Goal: Task Accomplishment & Management: Complete application form

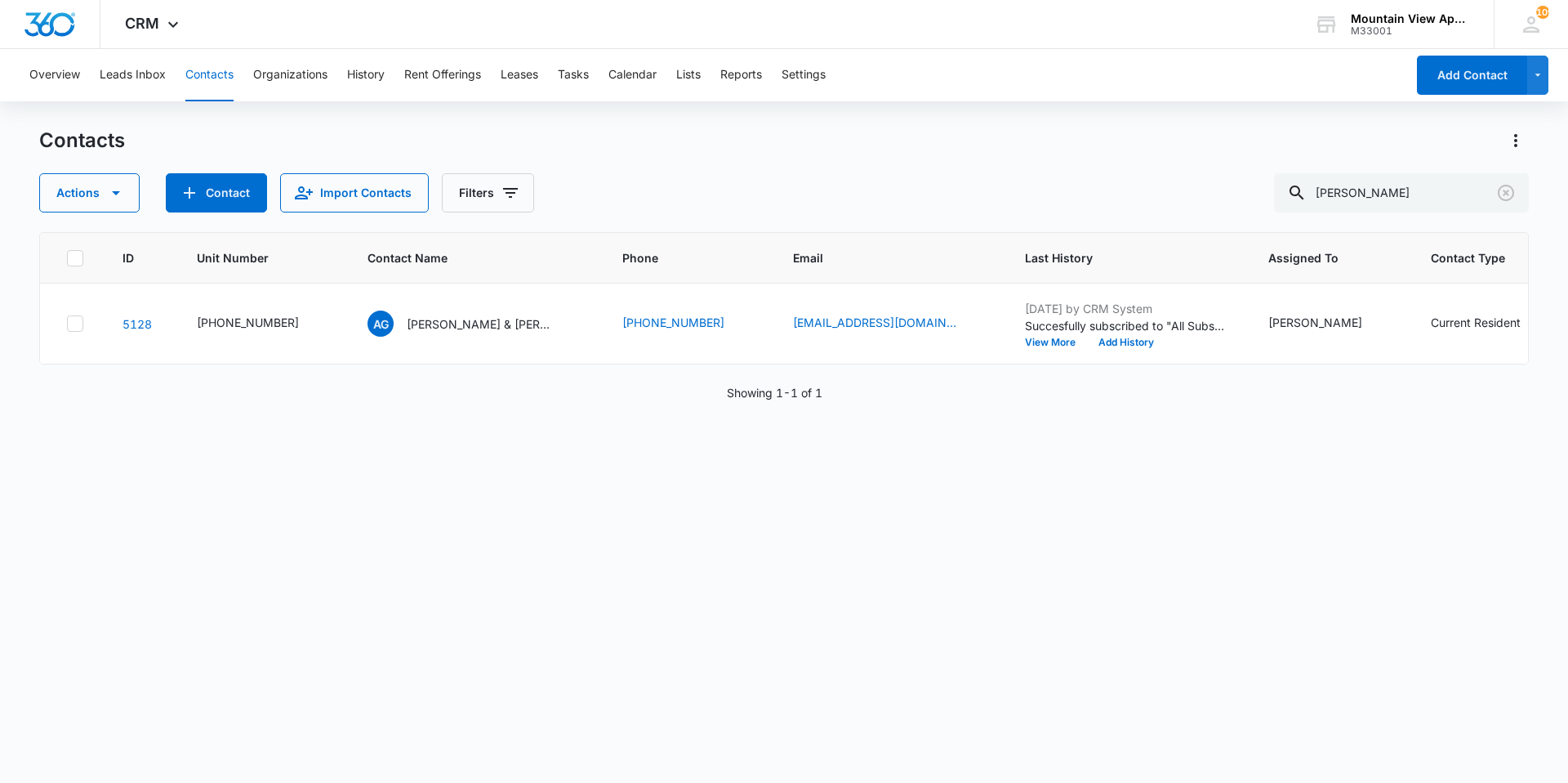
drag, startPoint x: 1396, startPoint y: 201, endPoint x: 0, endPoint y: -17, distance: 1412.9
click at [0, 0] on html "CRM Apps Reputation Websites Forms CRM Email Social Content Ads Intelligence Fi…" at bounding box center [784, 391] width 1568 height 783
type input "[PERSON_NAME]"
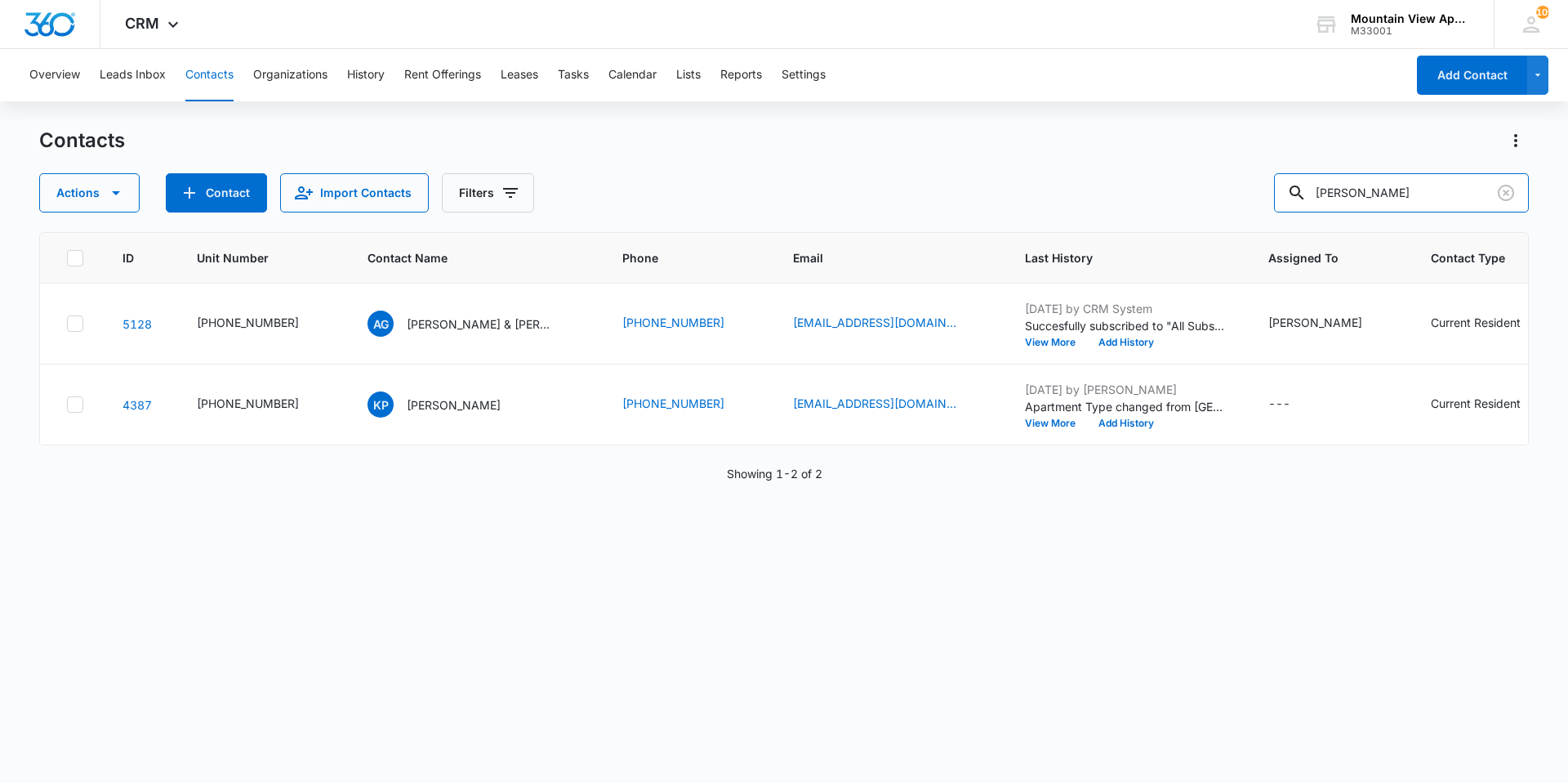
drag, startPoint x: 1436, startPoint y: 198, endPoint x: 1110, endPoint y: 212, distance: 326.3
click at [1110, 212] on div "Contacts Actions Contact Import Contacts Filters [PERSON_NAME] ID Unit Number C…" at bounding box center [784, 455] width 1490 height 653
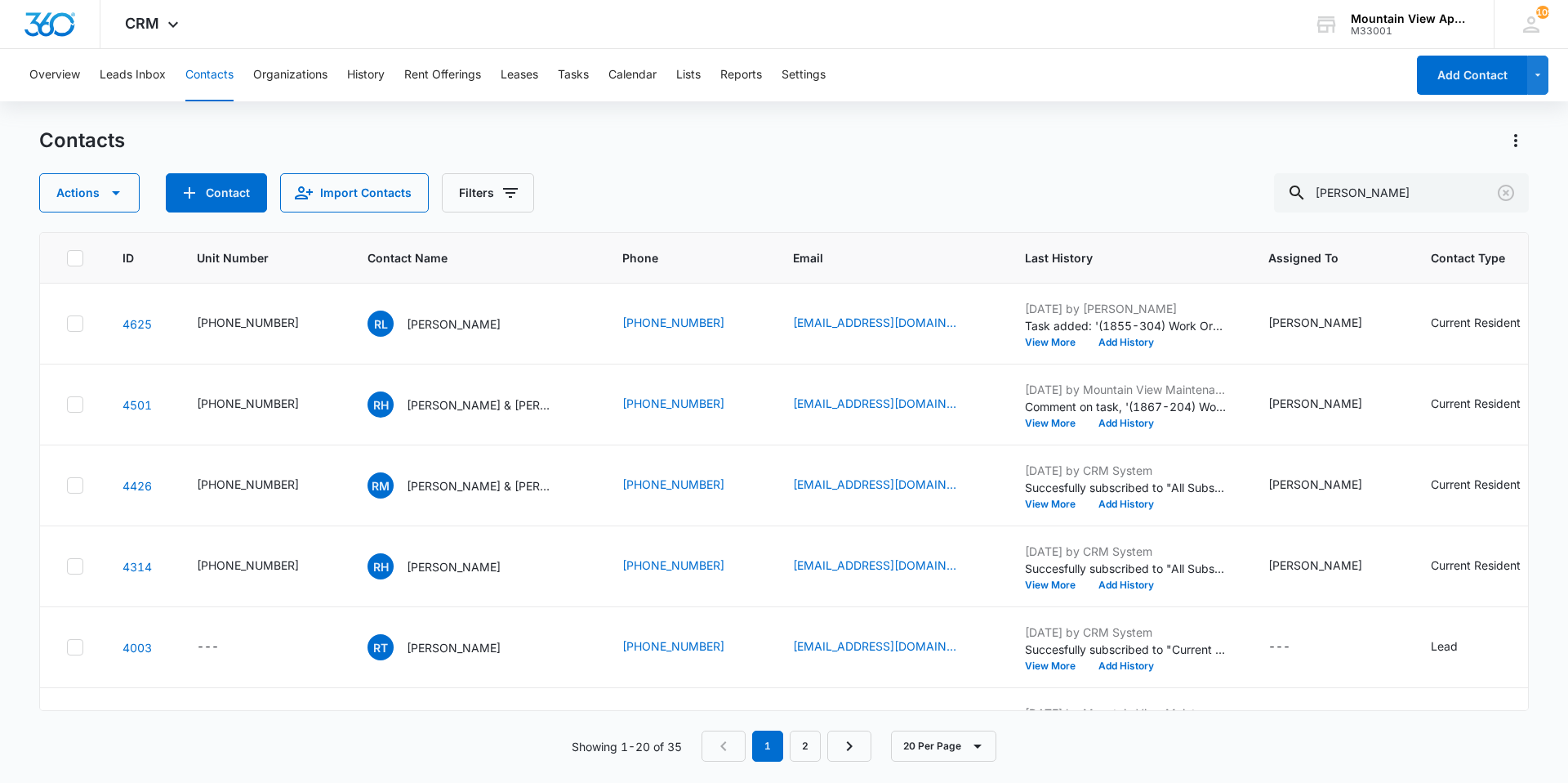
click at [224, 91] on button "Contacts" at bounding box center [209, 75] width 48 height 52
drag, startPoint x: 1399, startPoint y: 196, endPoint x: 60, endPoint y: -60, distance: 1363.3
click at [60, 0] on html "CRM Apps Reputation Websites Forms CRM Email Social Content Ads Intelligence Fi…" at bounding box center [784, 391] width 1568 height 783
type input "real"
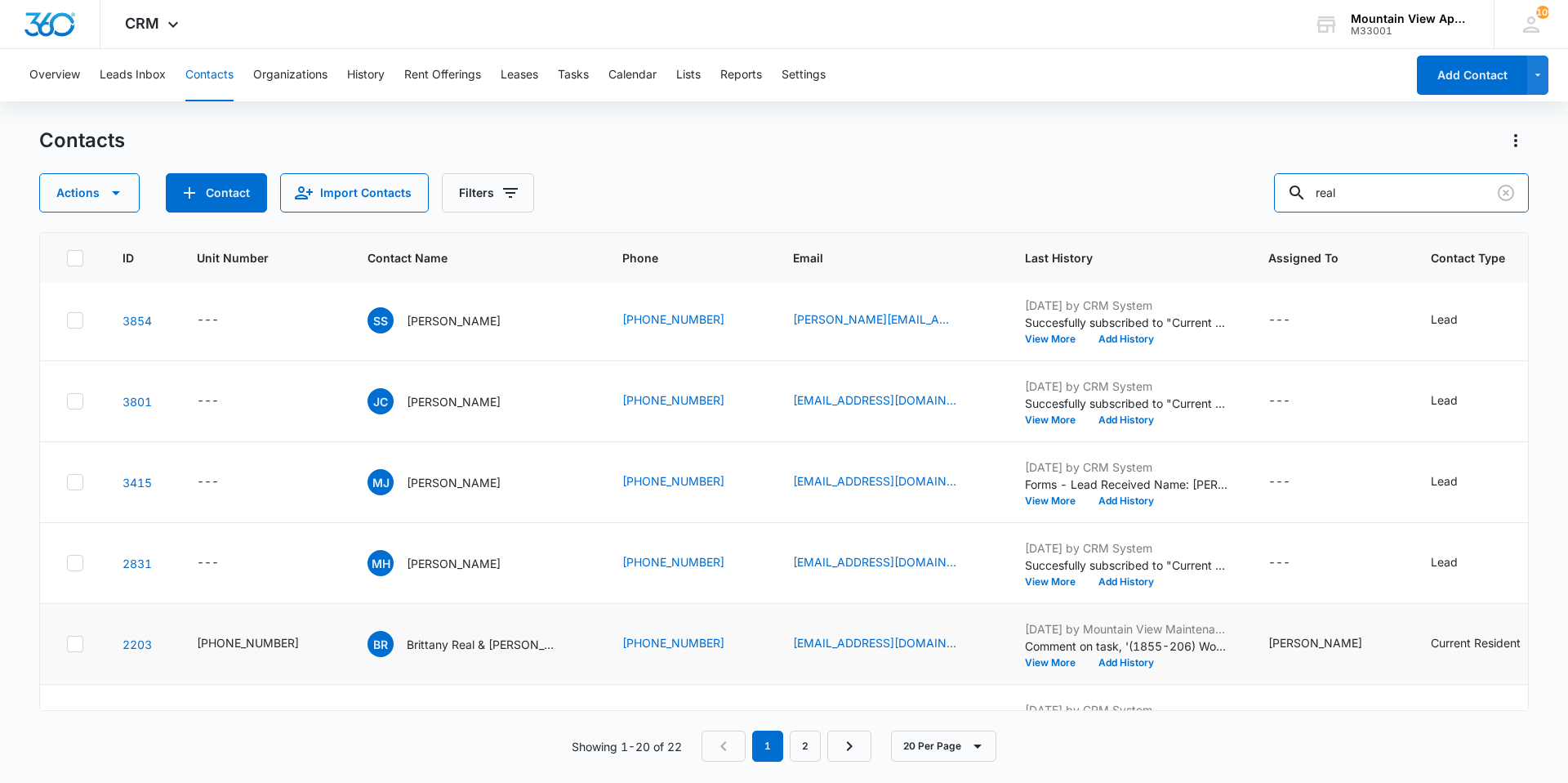
scroll to position [409, 0]
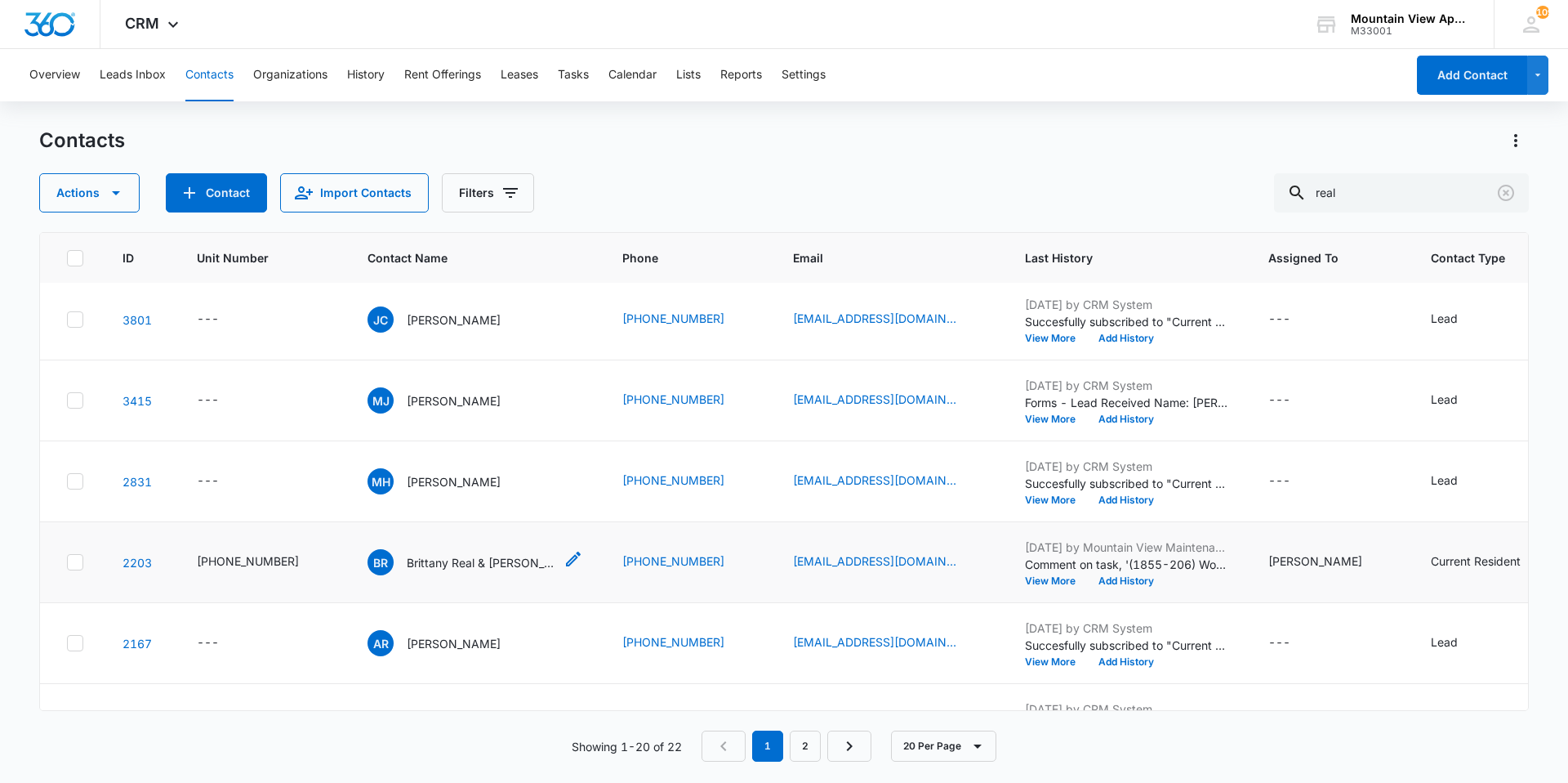
click at [461, 564] on p "Brittany Real & [PERSON_NAME]" at bounding box center [481, 562] width 147 height 17
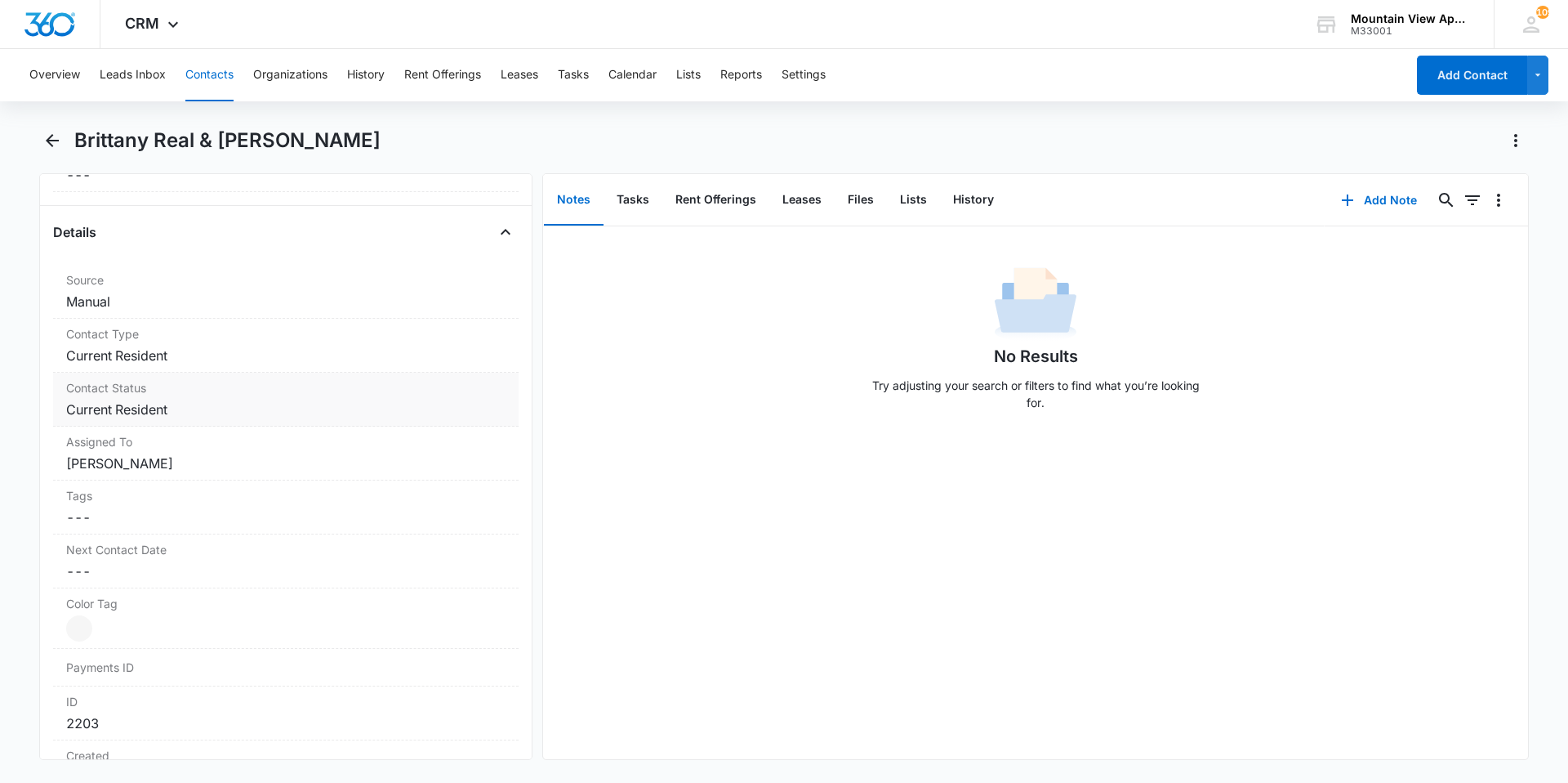
scroll to position [163, 0]
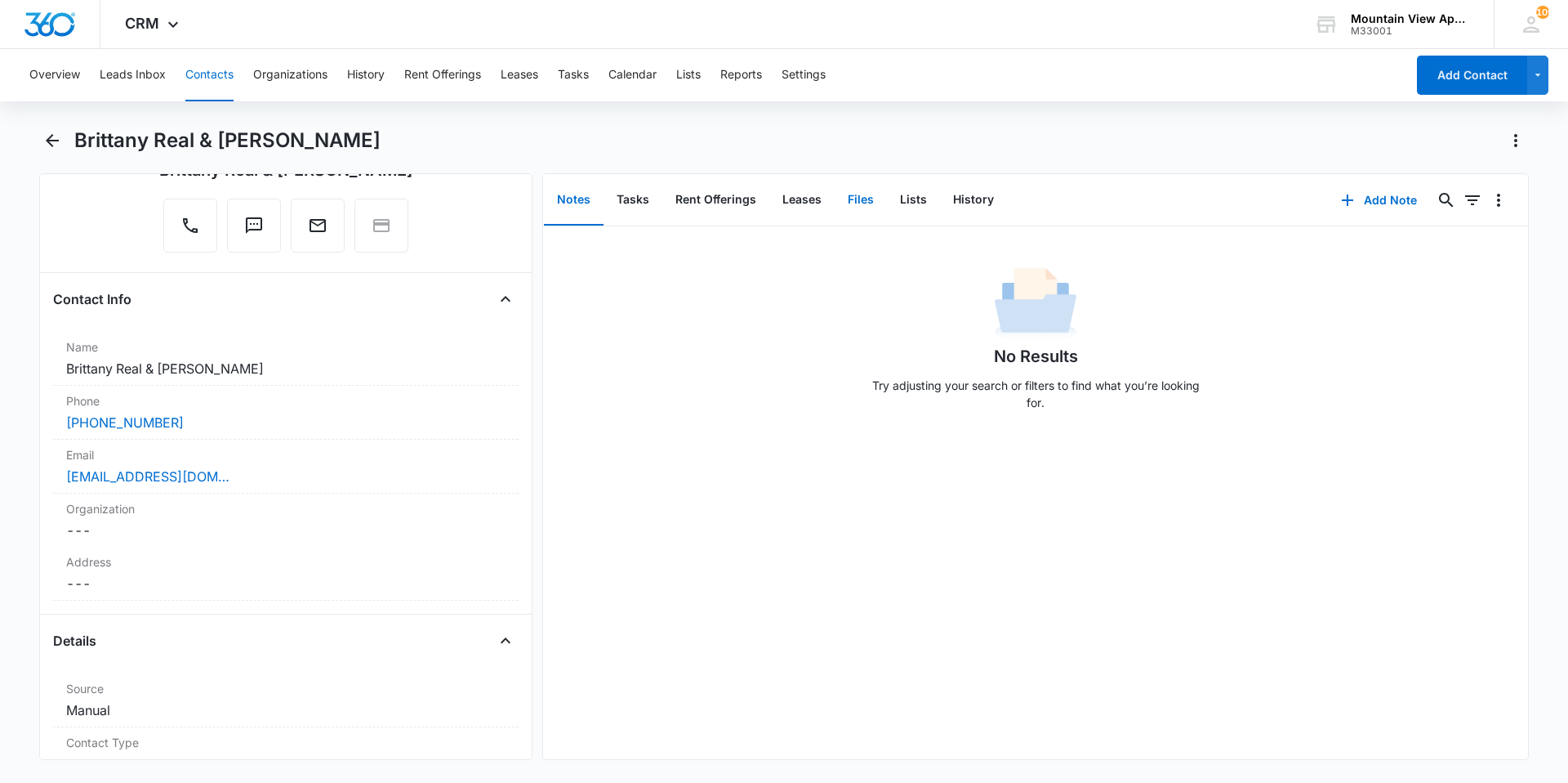
click at [849, 201] on button "Files" at bounding box center [861, 201] width 52 height 51
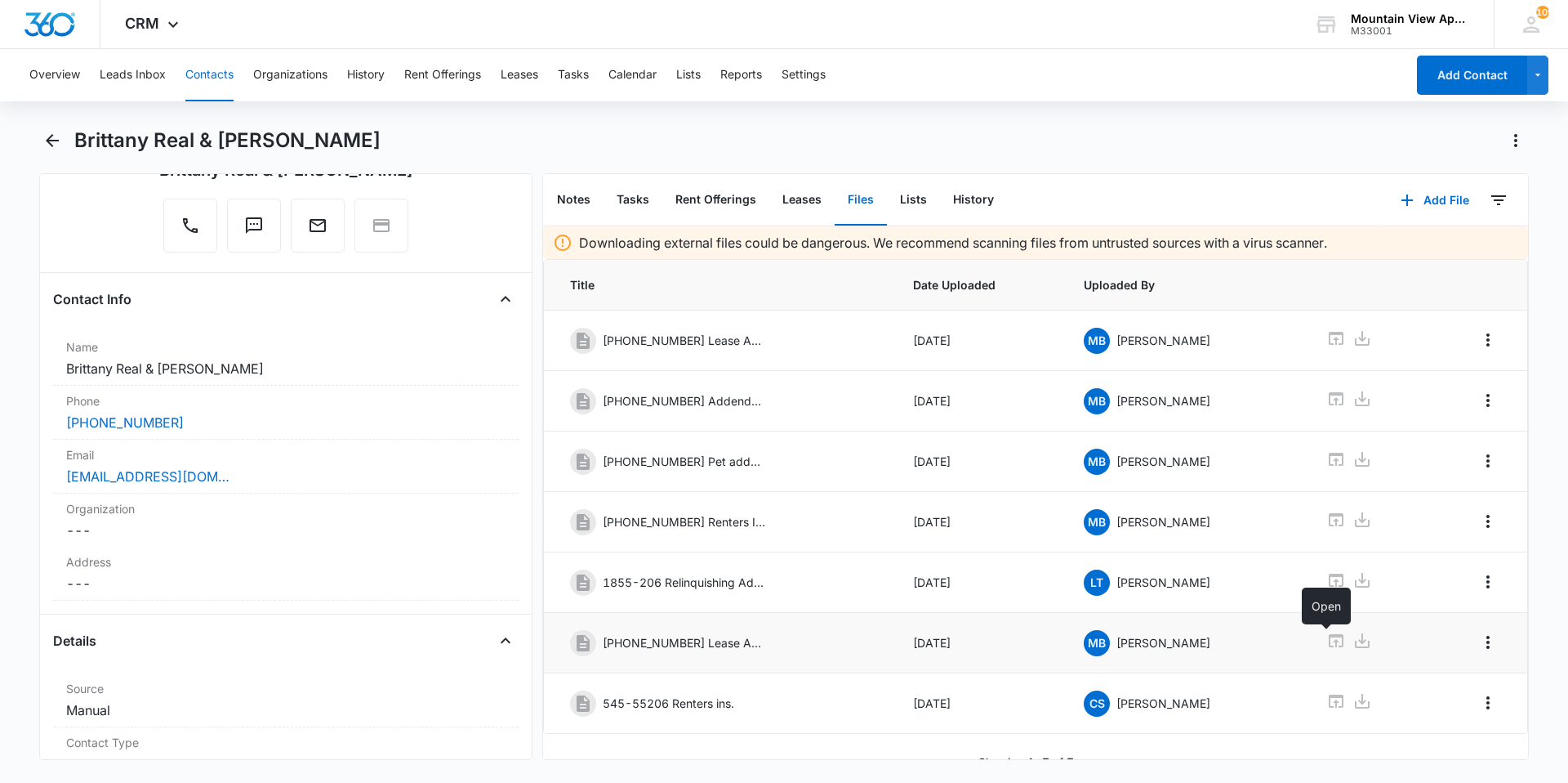
click at [1328, 648] on icon at bounding box center [1336, 640] width 19 height 19
click at [226, 69] on button "Contacts" at bounding box center [209, 75] width 48 height 52
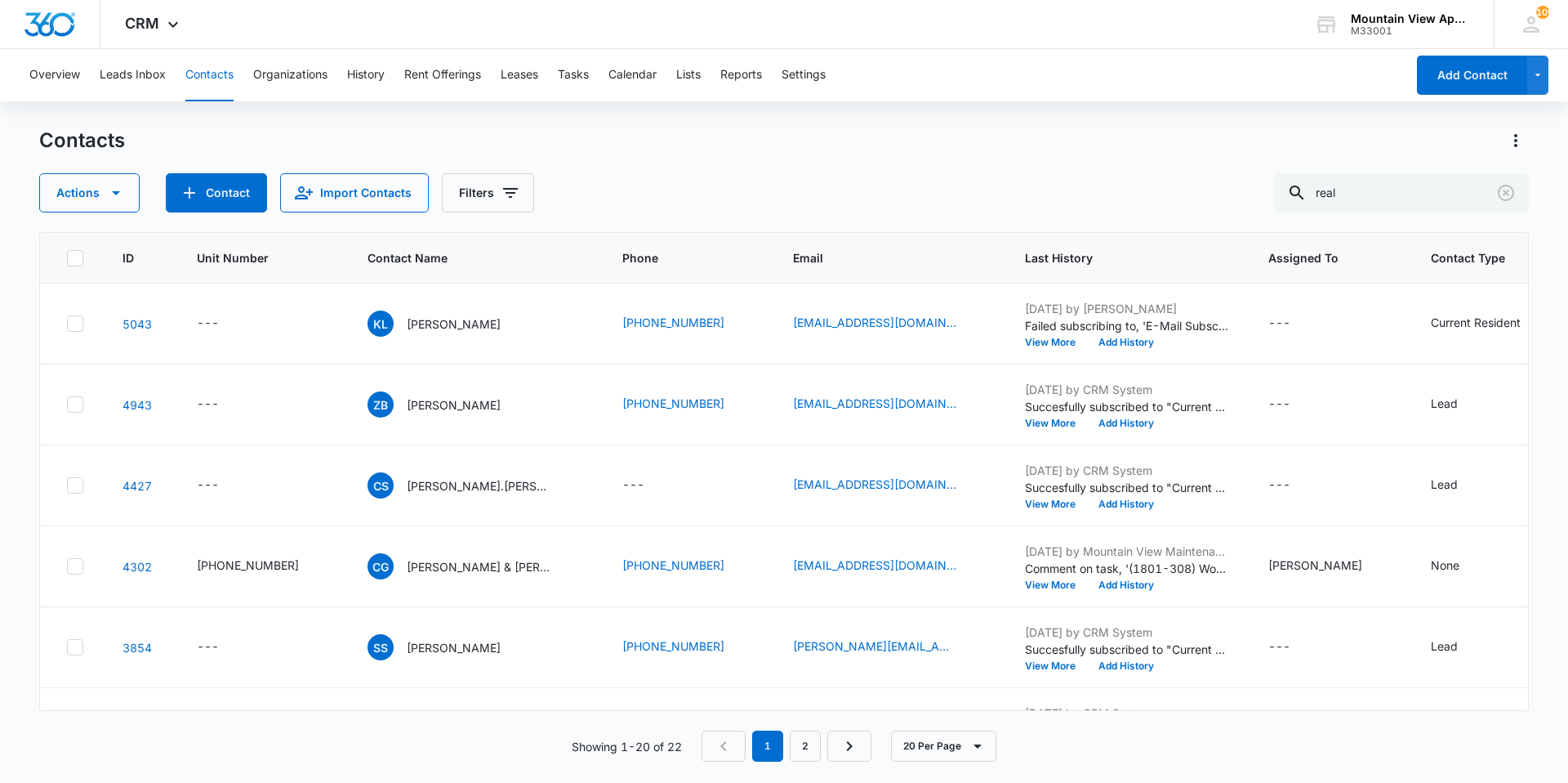
scroll to position [409, 0]
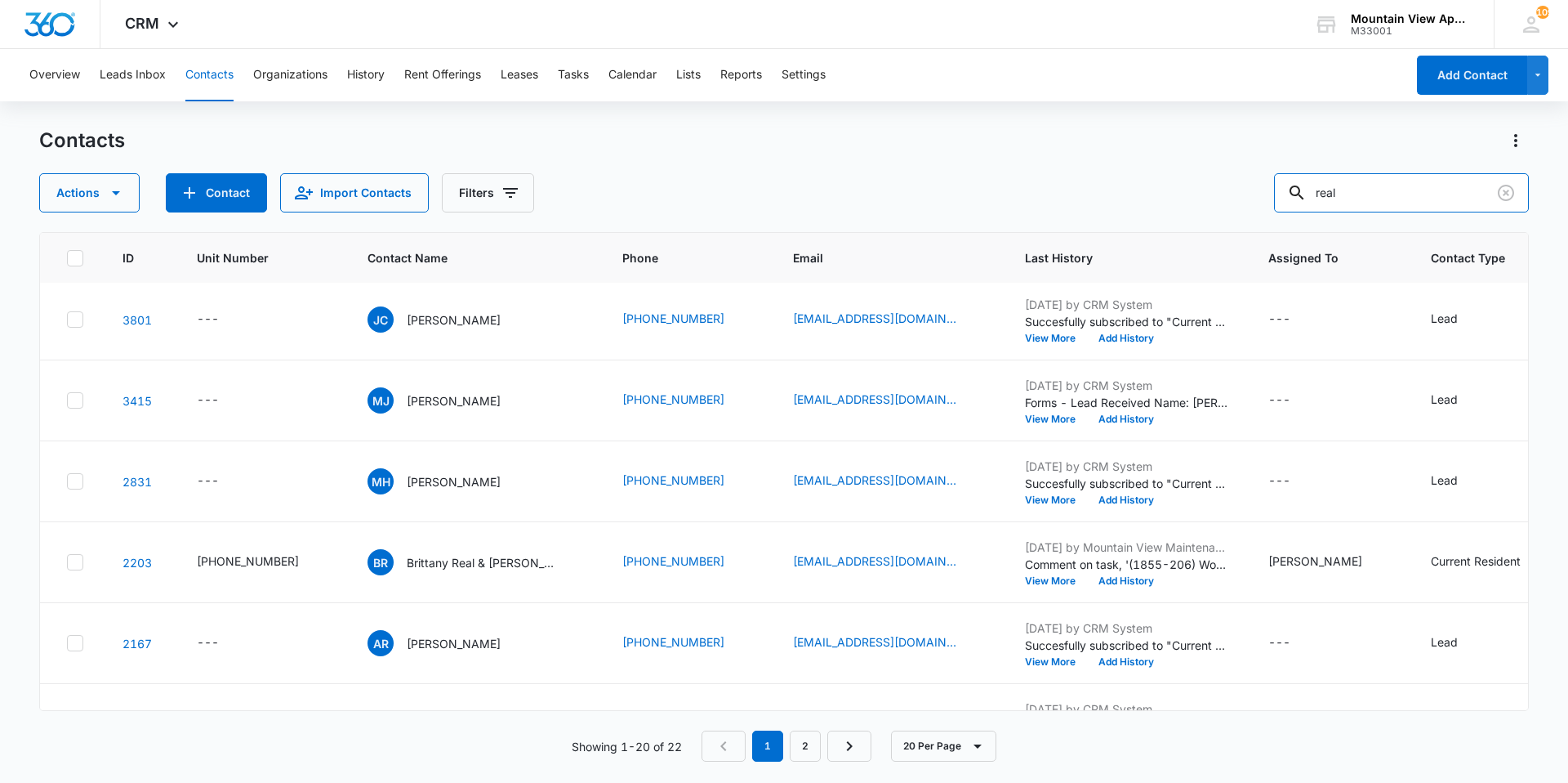
drag, startPoint x: 1399, startPoint y: 200, endPoint x: 0, endPoint y: -19, distance: 1416.0
click at [0, 0] on html "CRM Apps Reputation Websites Forms CRM Email Social Content Ads Intelligence Fi…" at bounding box center [784, 391] width 1568 height 783
type input "young"
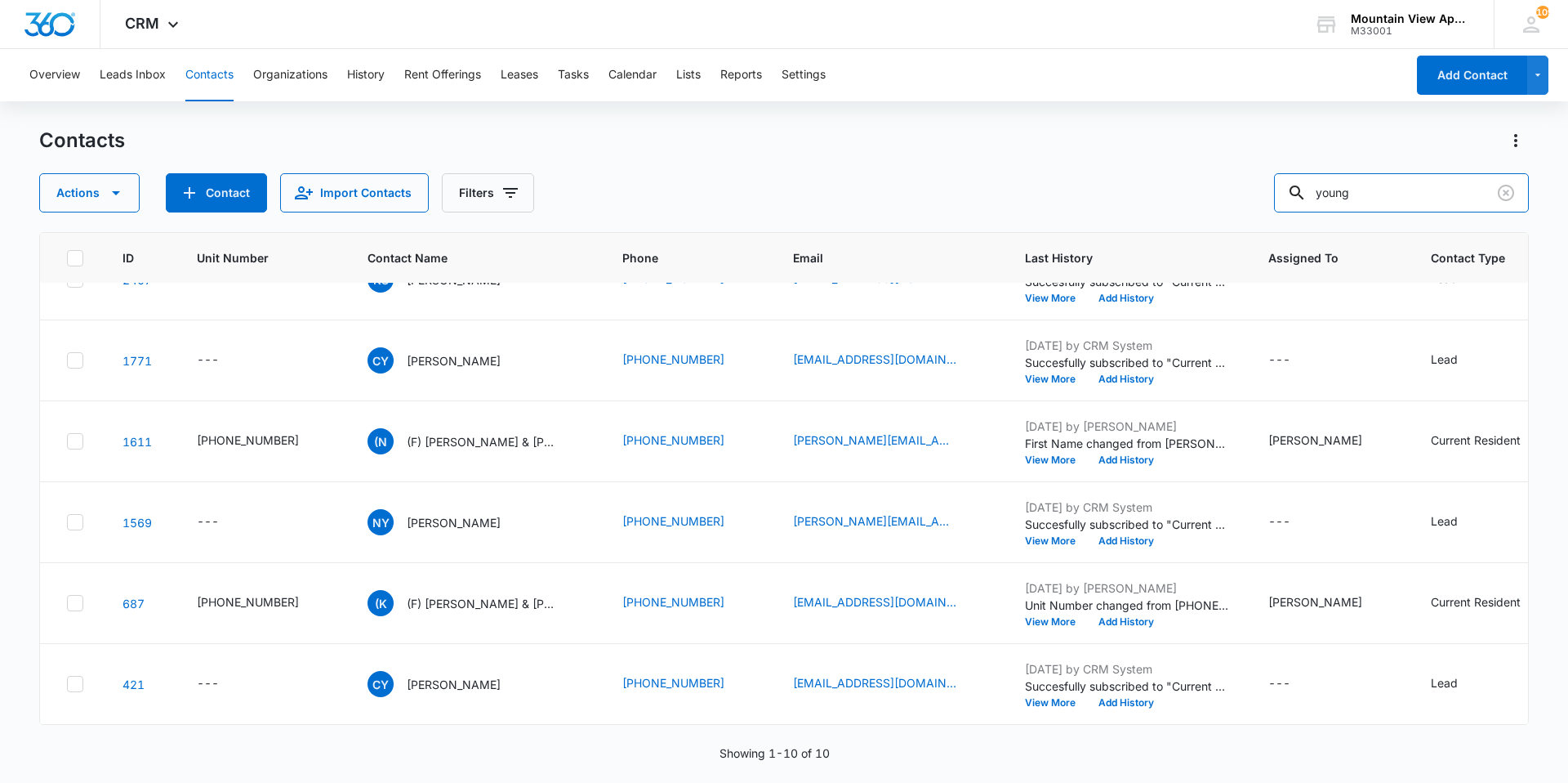
scroll to position [0, 0]
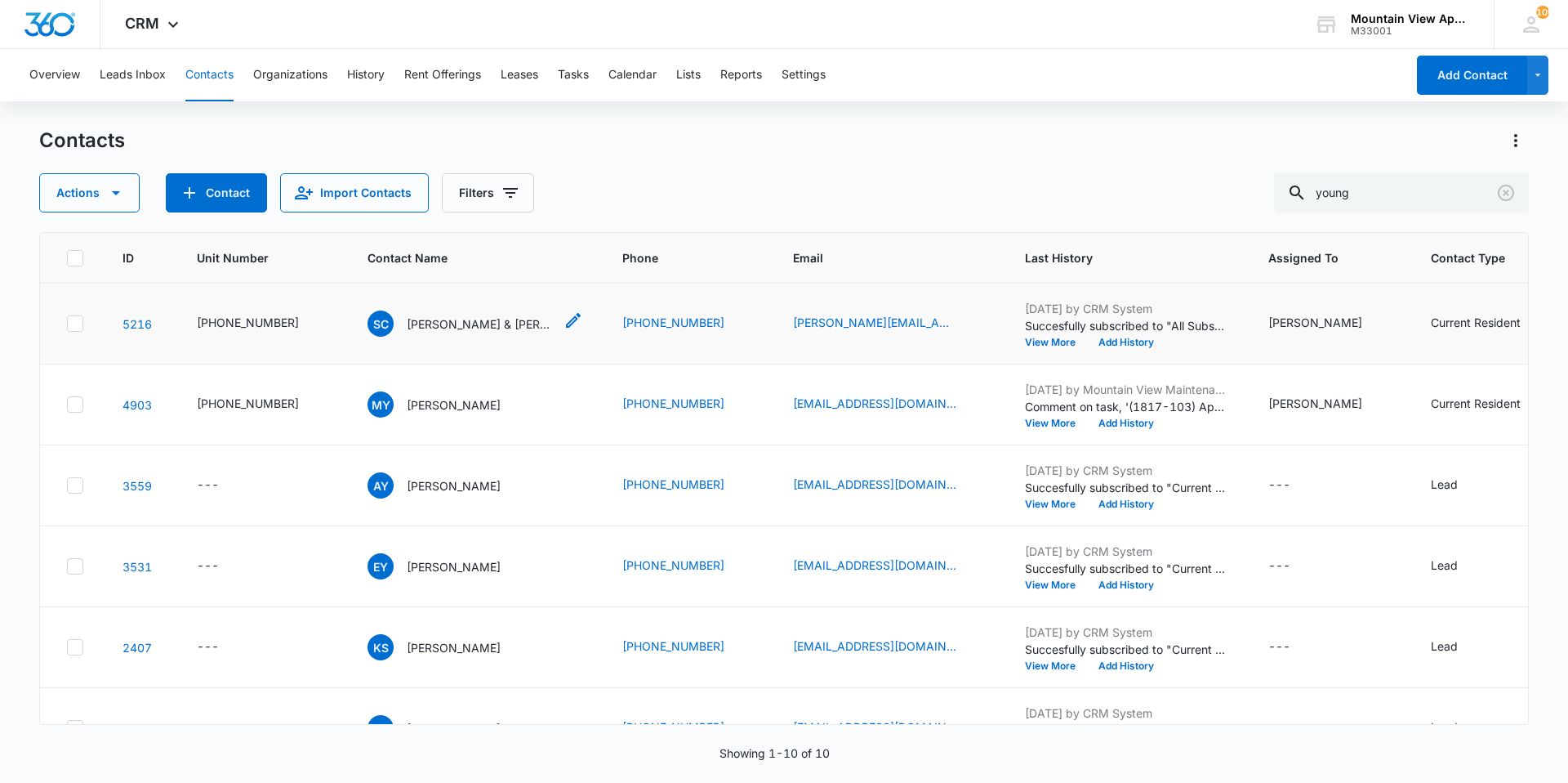
click at [413, 329] on p "[PERSON_NAME] & [PERSON_NAME]" at bounding box center [481, 324] width 147 height 17
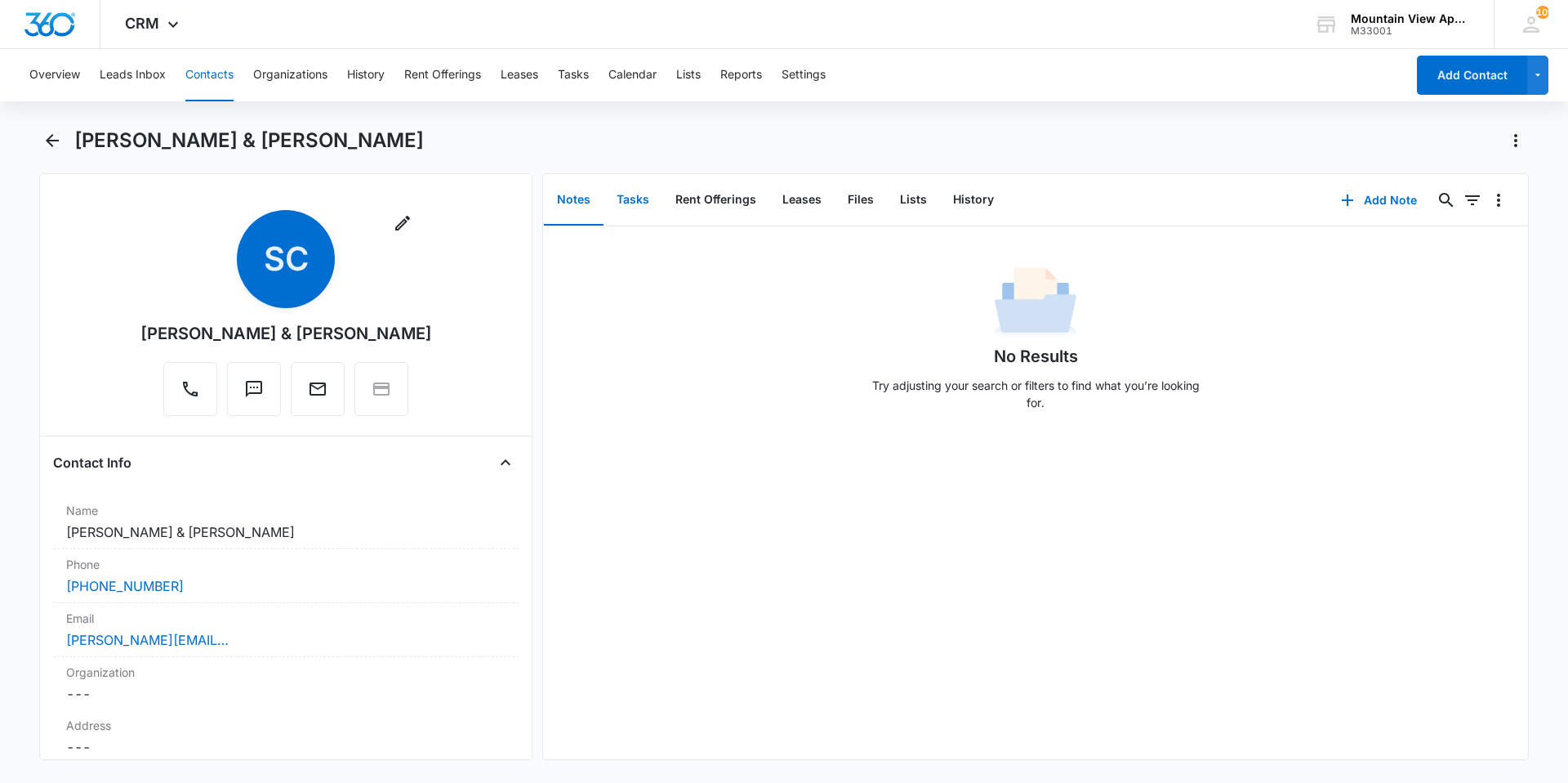
click at [641, 211] on button "Tasks" at bounding box center [632, 201] width 58 height 51
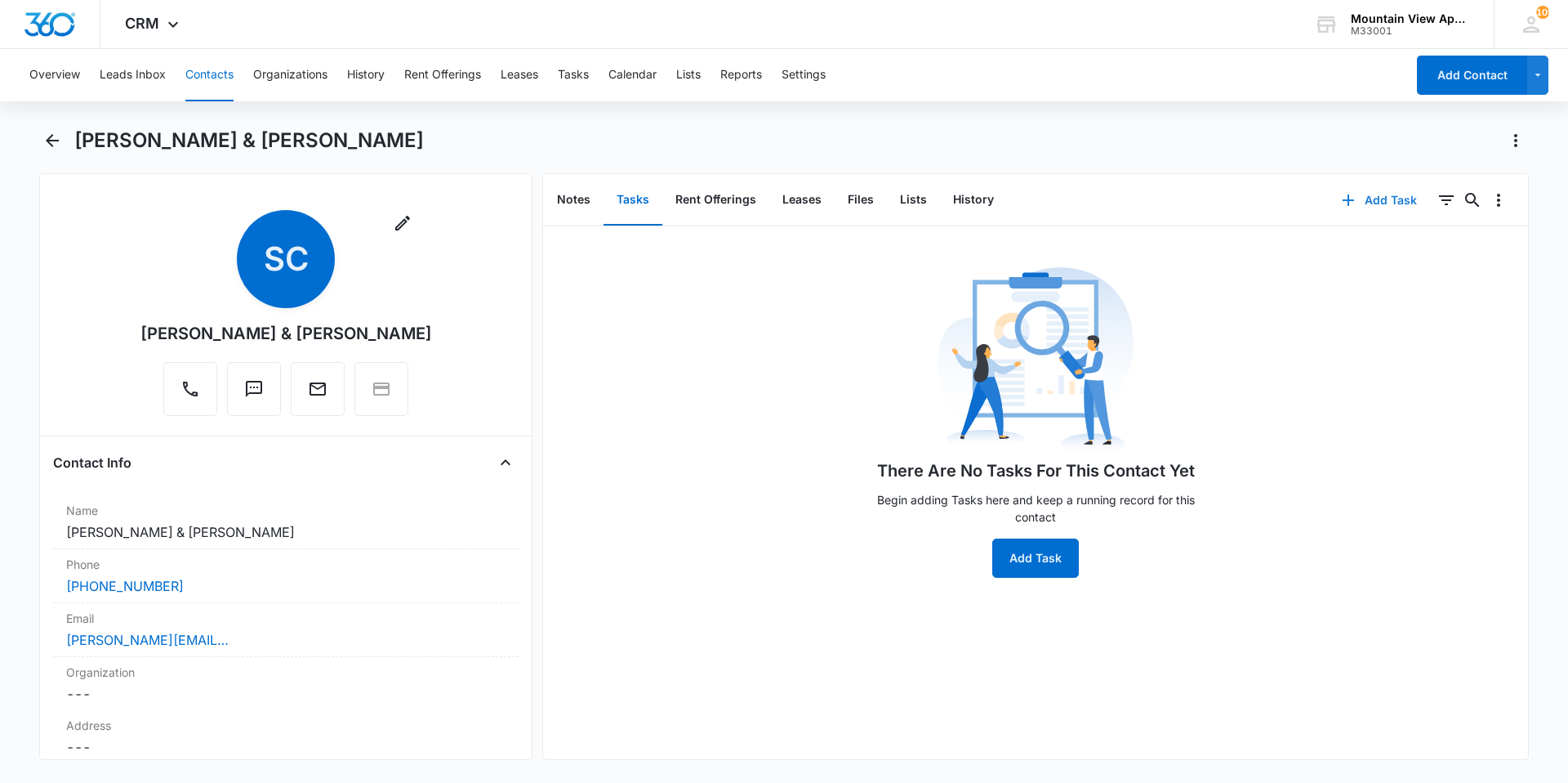
click at [1343, 200] on icon "button" at bounding box center [1349, 201] width 12 height 12
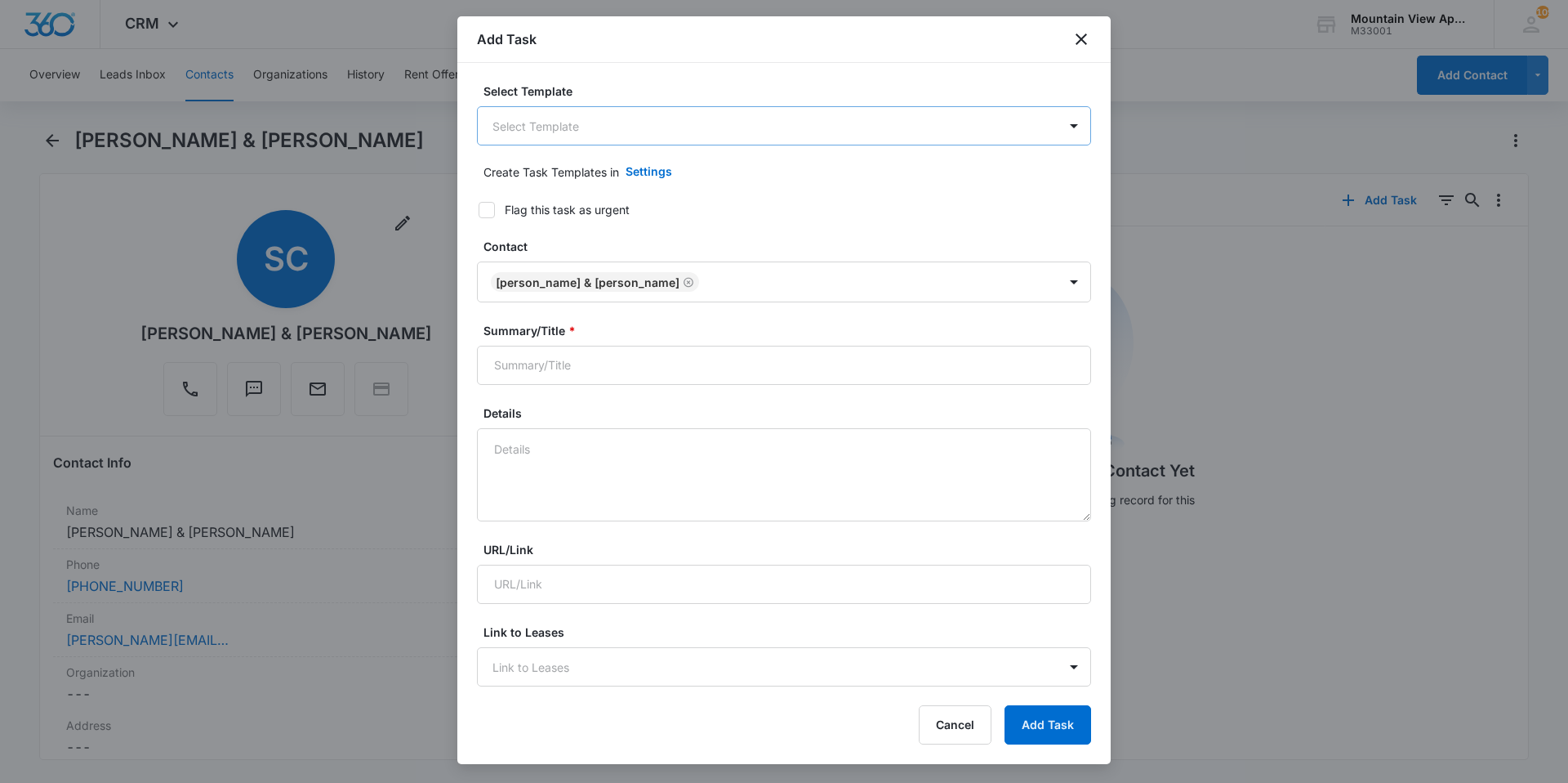
click at [615, 124] on body "CRM Apps Reputation Websites Forms CRM Email Social Content Ads Intelligence Fi…" at bounding box center [784, 391] width 1568 height 783
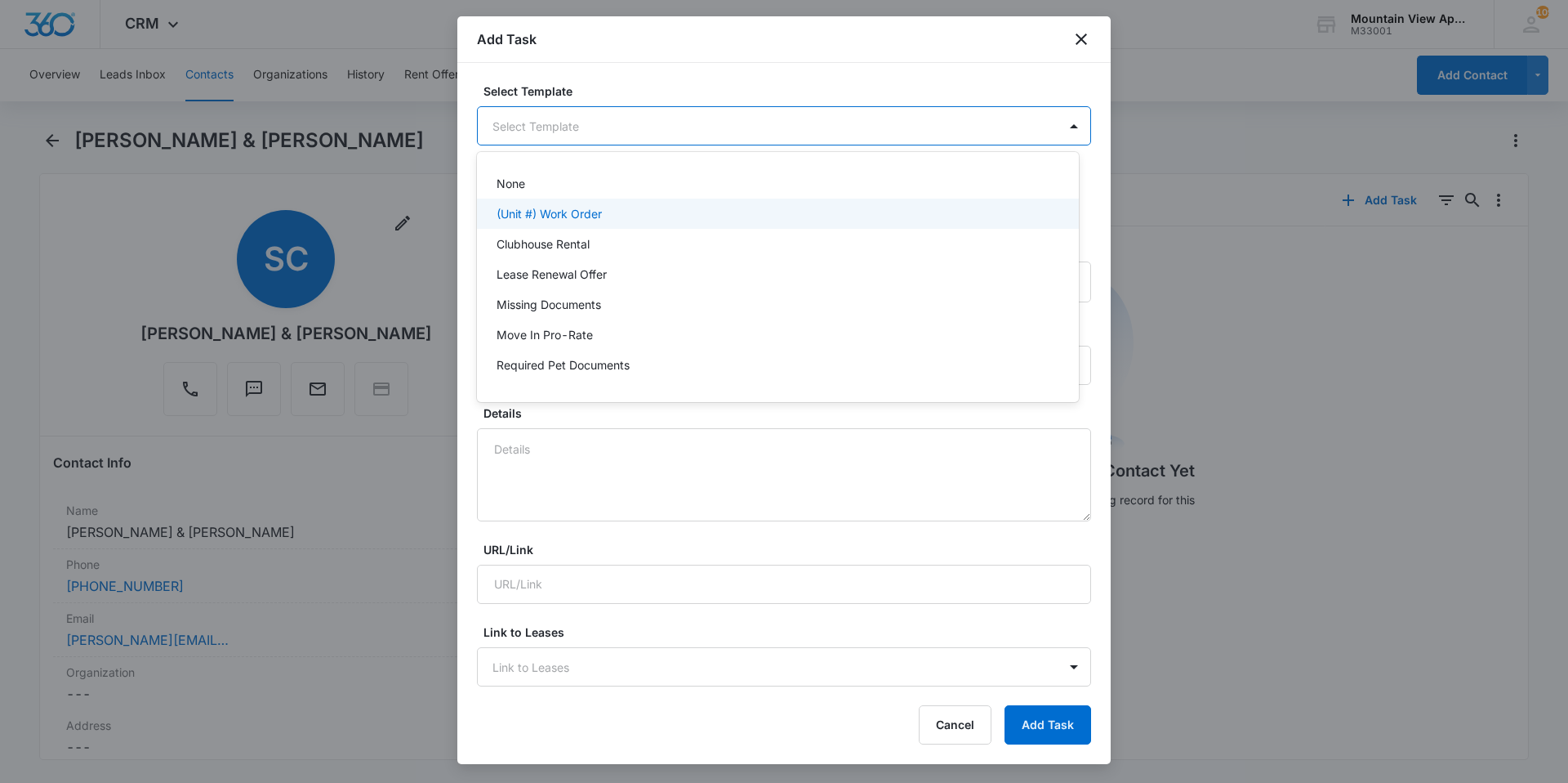
click at [553, 205] on p "(Unit #) Work Order" at bounding box center [549, 213] width 106 height 17
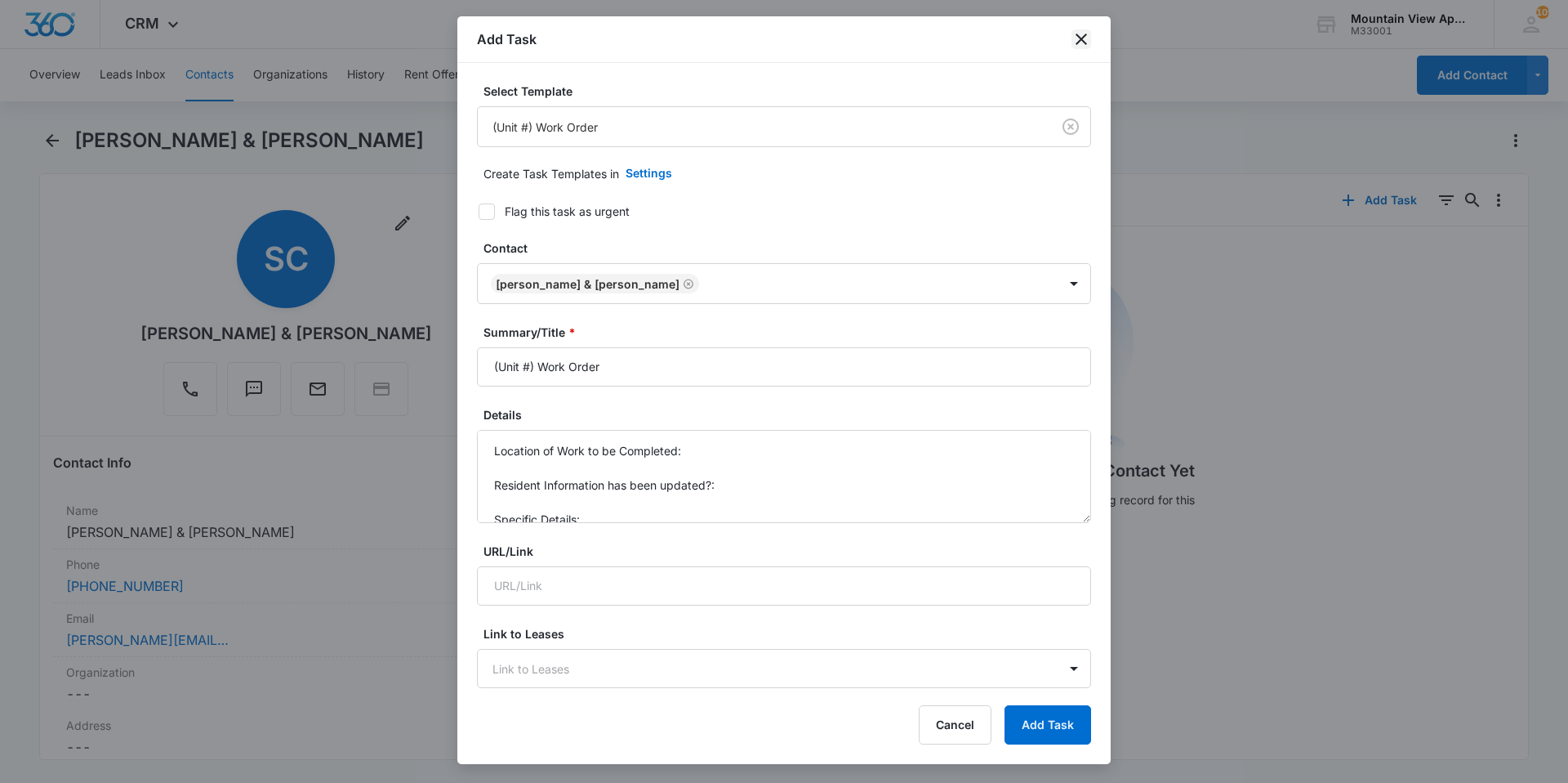
click at [1081, 36] on icon "close" at bounding box center [1081, 39] width 19 height 19
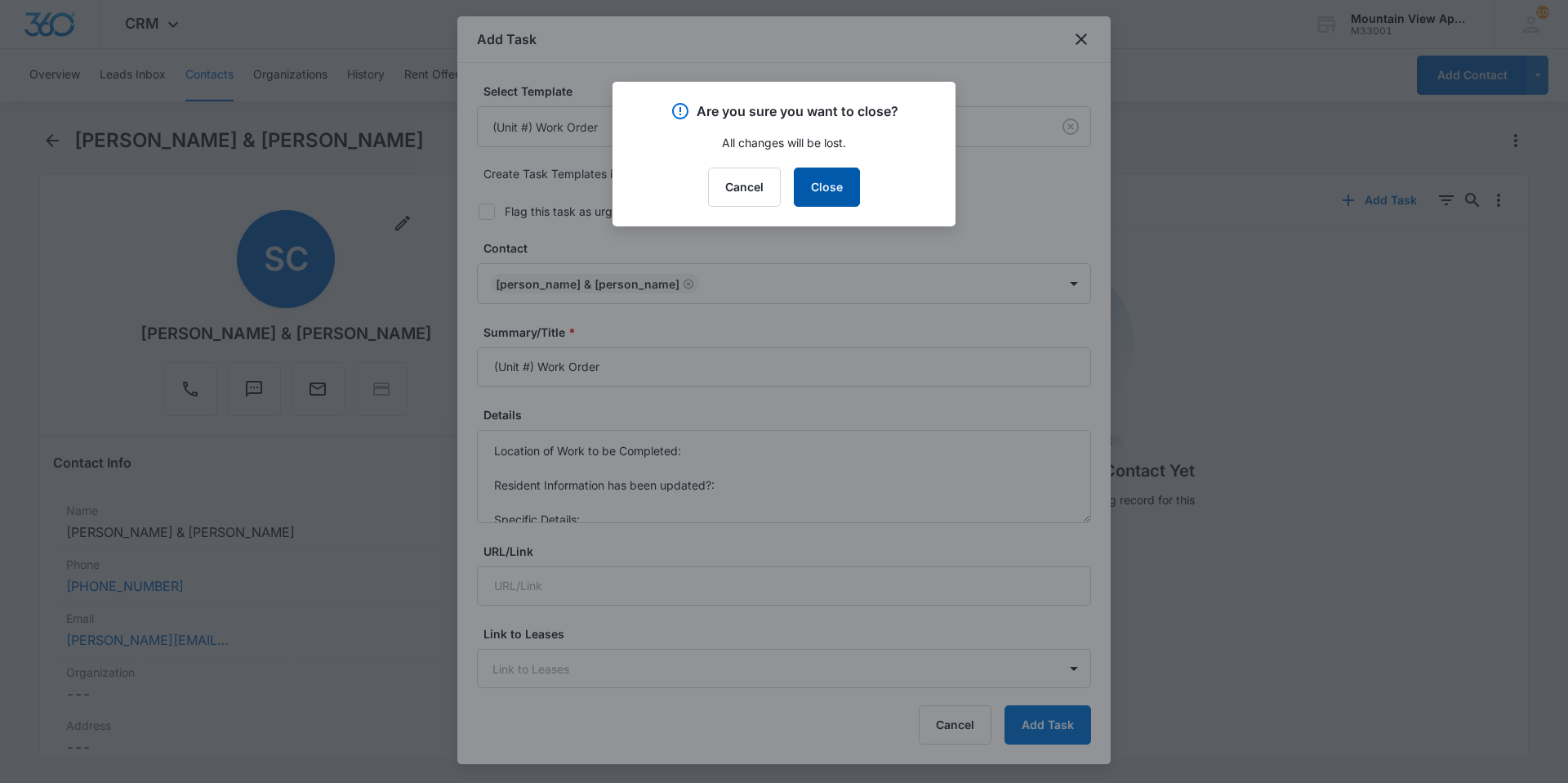
click at [823, 180] on button "Close" at bounding box center [827, 187] width 66 height 39
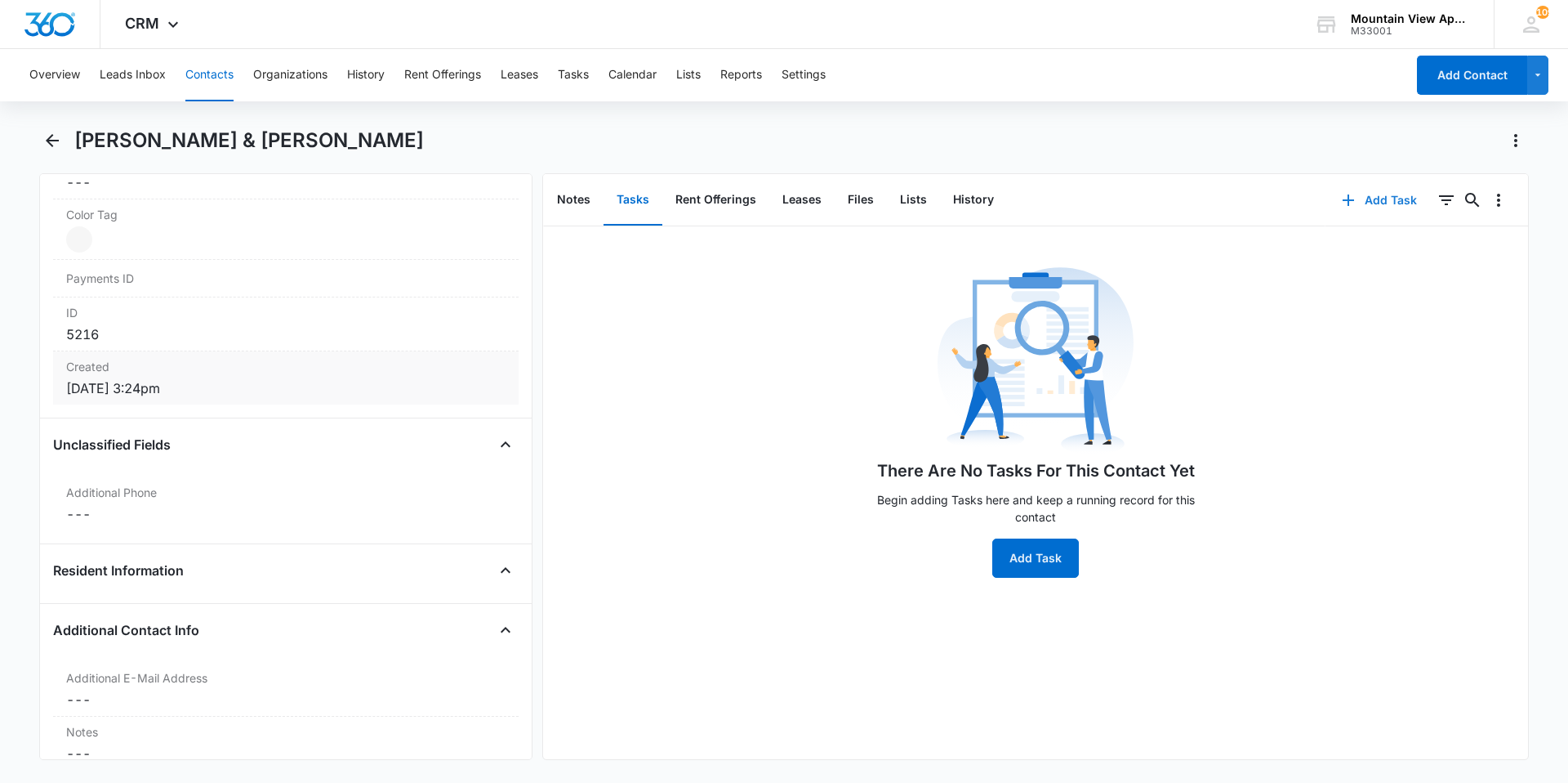
scroll to position [1144, 0]
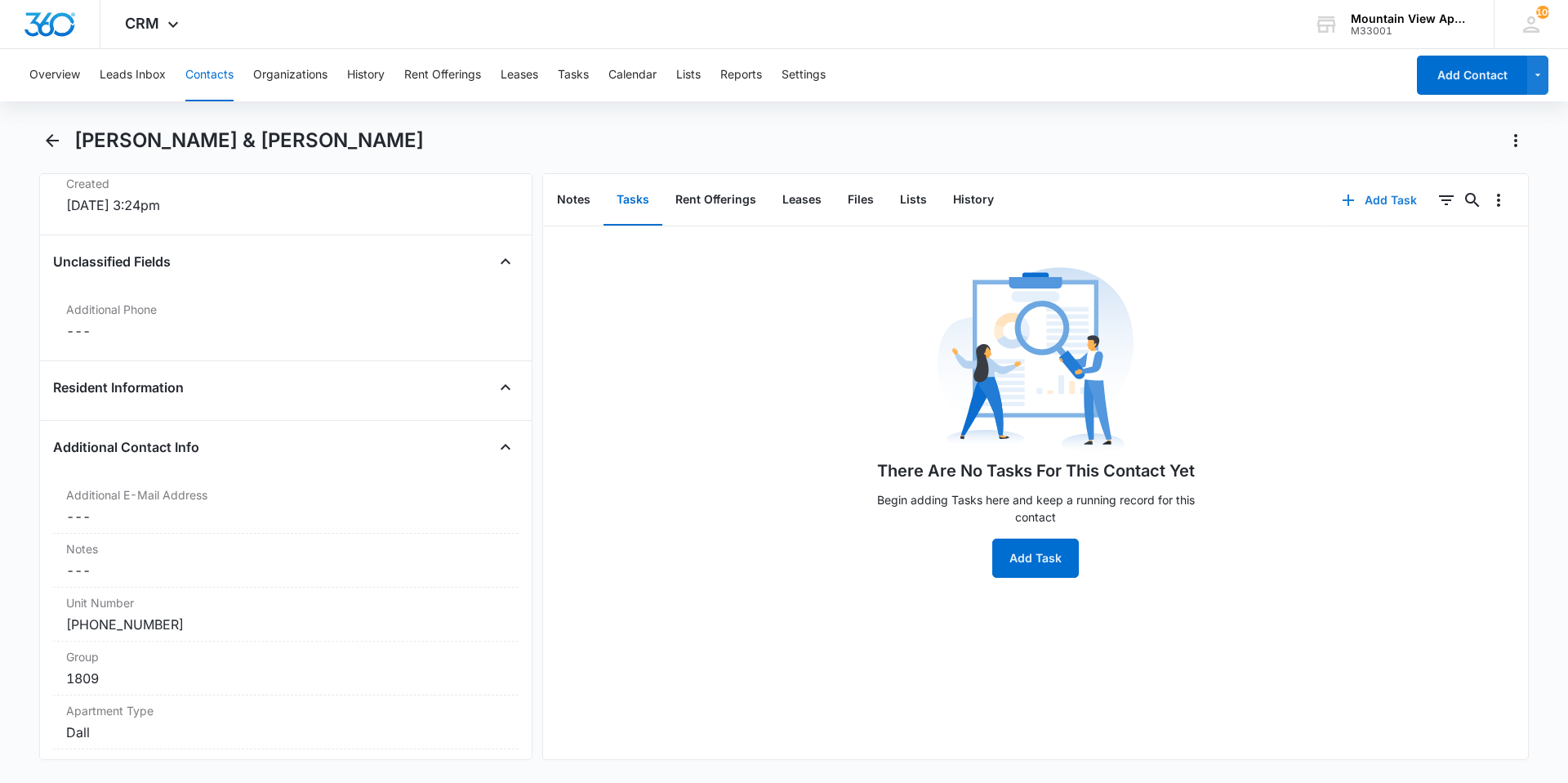
click at [1375, 194] on button "Add Task" at bounding box center [1379, 200] width 107 height 39
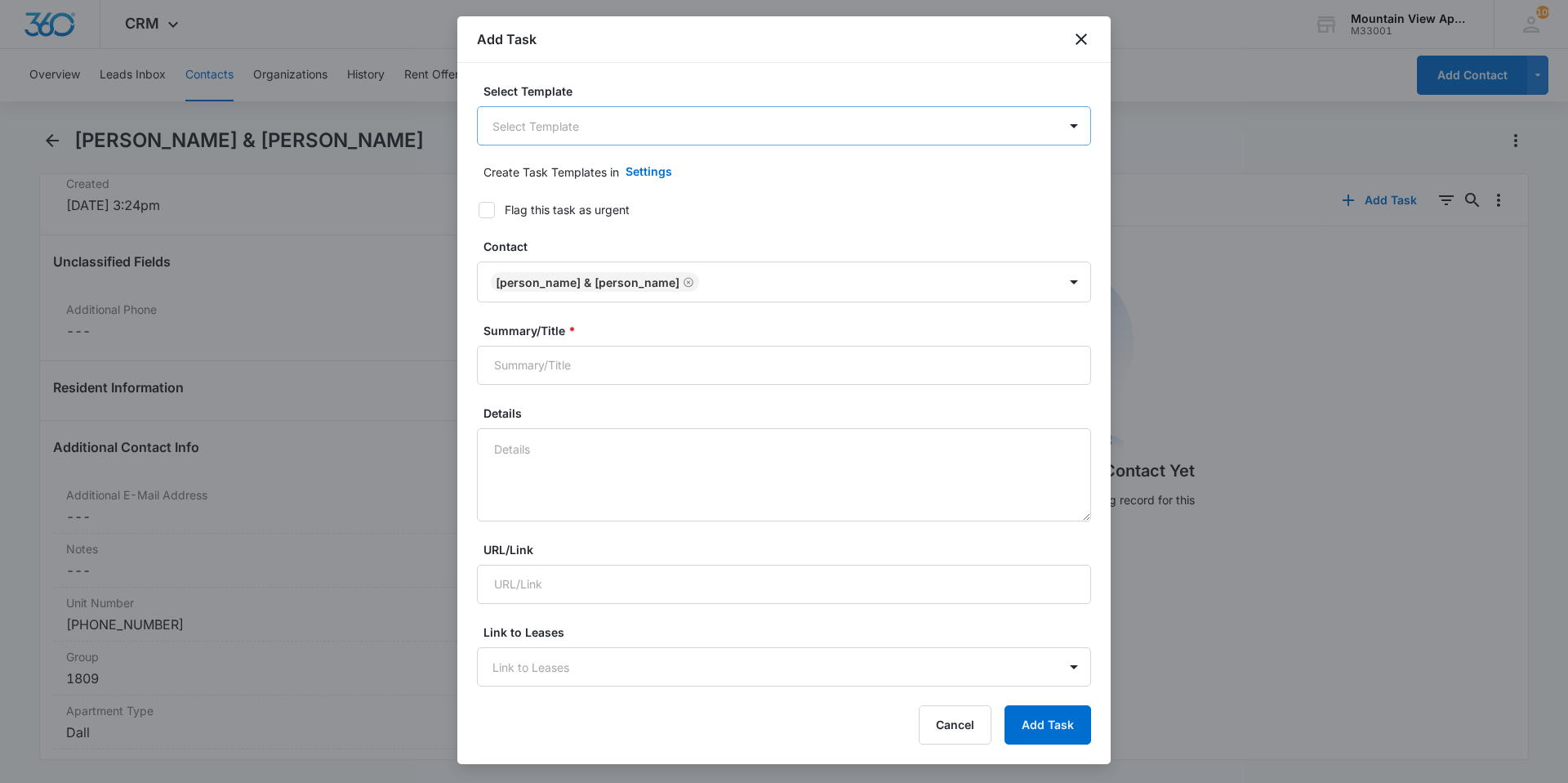
click at [557, 129] on body "CRM Apps Reputation Websites Forms CRM Email Social Content Ads Intelligence Fi…" at bounding box center [784, 391] width 1568 height 783
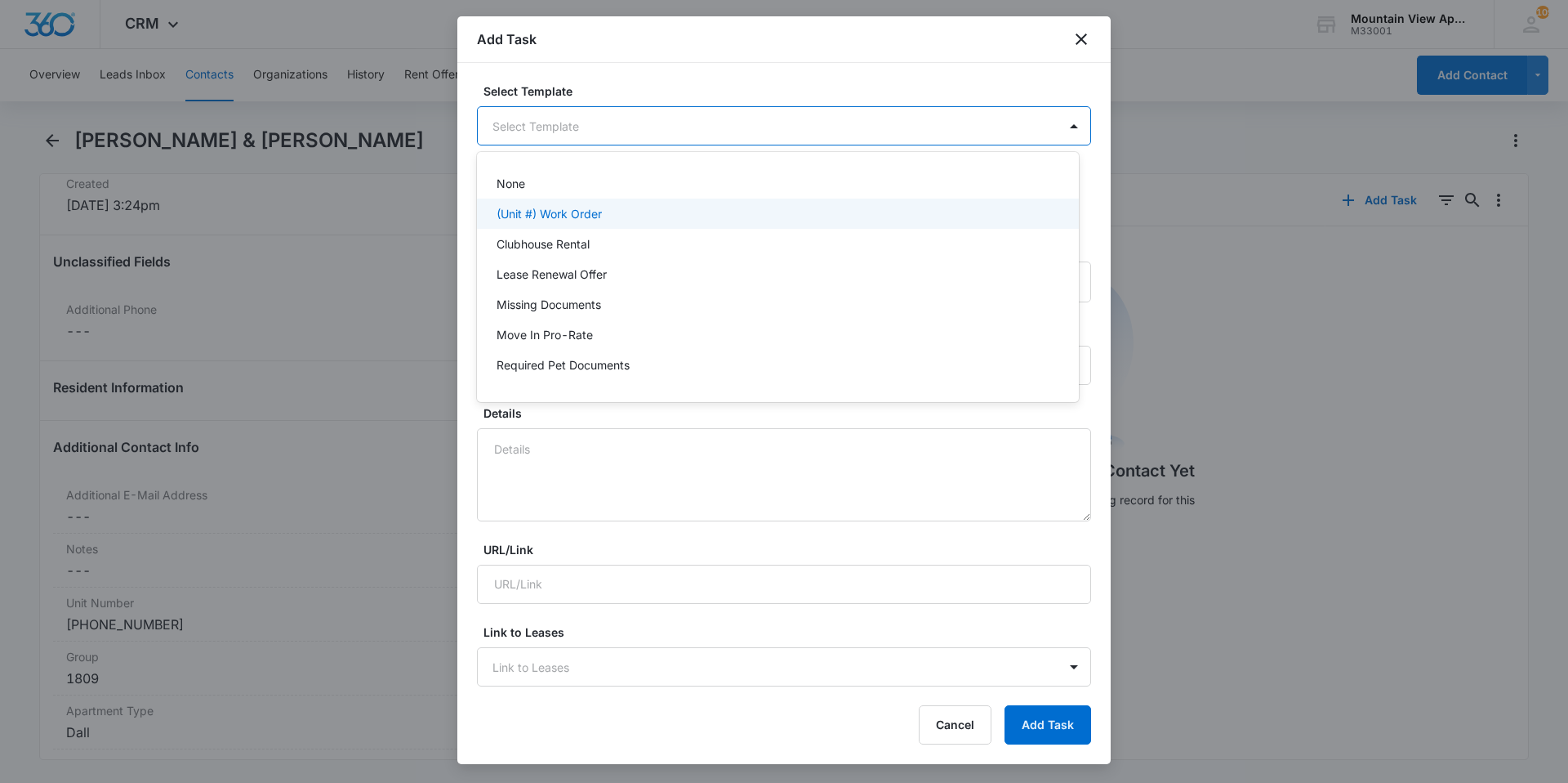
click at [599, 218] on p "(Unit #) Work Order" at bounding box center [549, 213] width 106 height 17
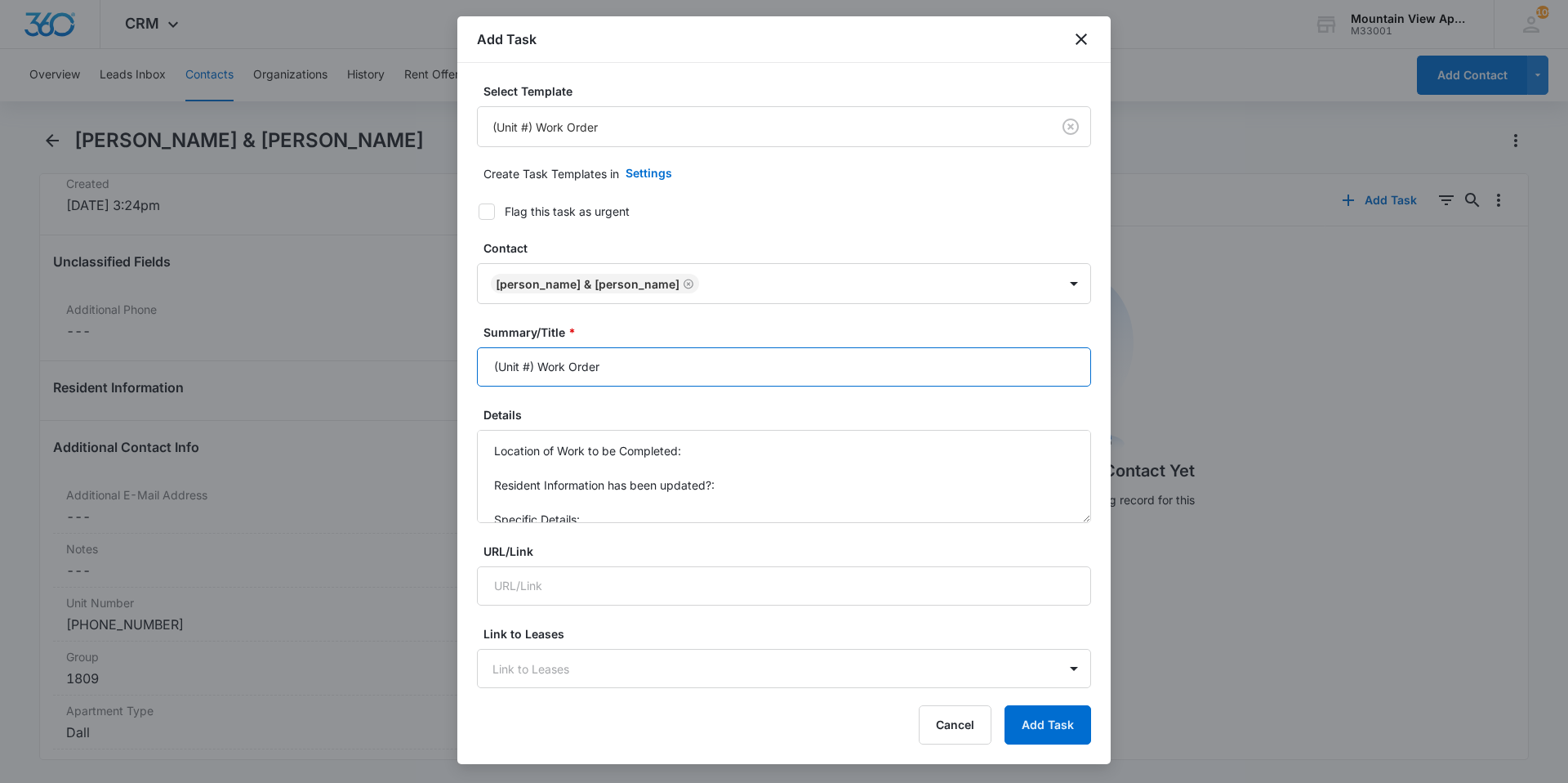
click at [527, 365] on input "(Unit #) Work Order" at bounding box center [784, 367] width 614 height 39
type input "(1809-204) Work Order"
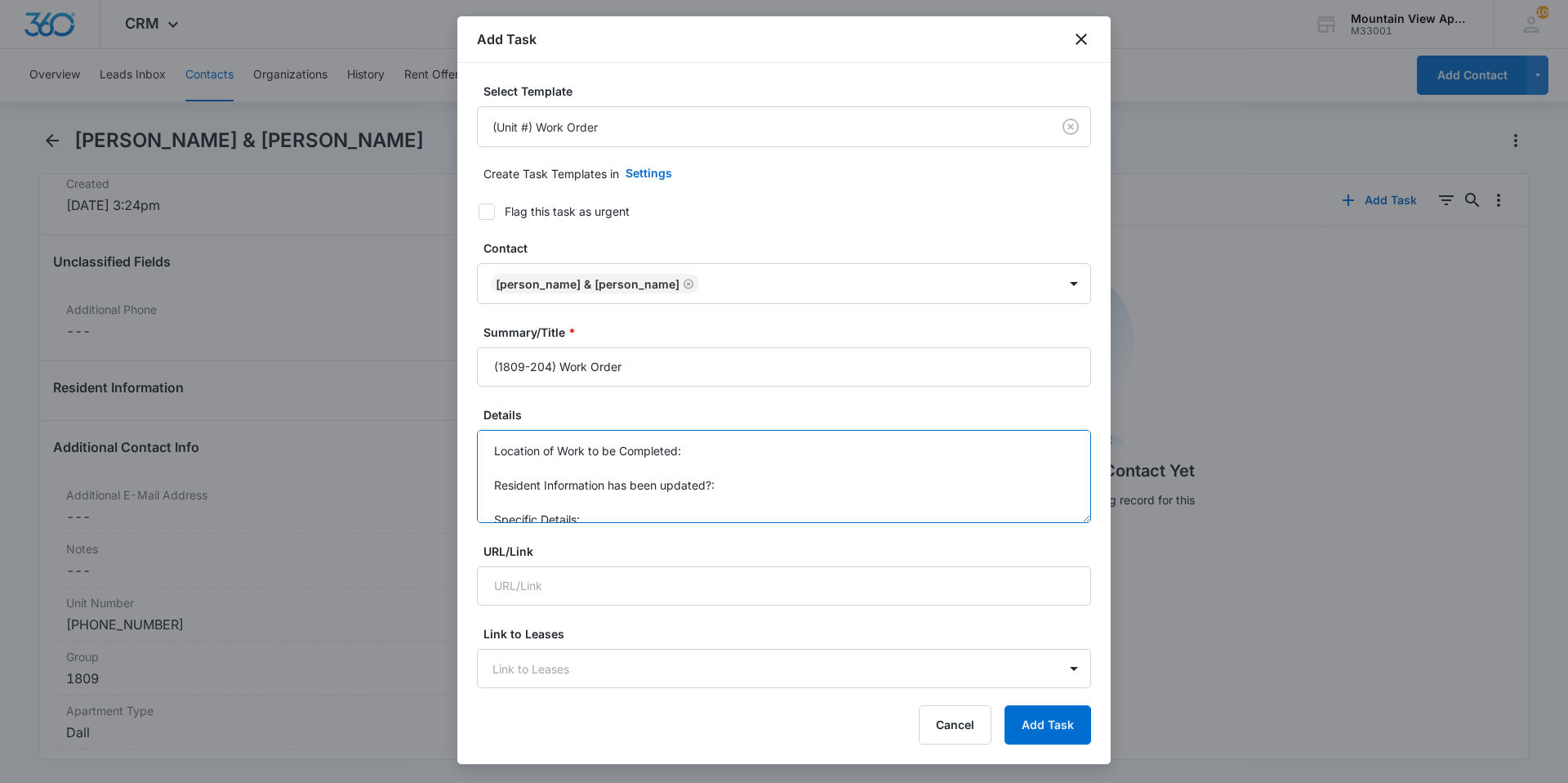
click at [724, 450] on textarea "Location of Work to be Completed: Resident Information has been updated?: Speci…" at bounding box center [784, 477] width 614 height 93
click at [740, 499] on textarea "Location of Work to be Completed: 1809-204 Resident Information has been update…" at bounding box center [784, 477] width 614 height 93
click at [723, 482] on textarea "Location of Work to be Completed: 1809-204 Resident Information has been update…" at bounding box center [784, 477] width 614 height 93
click at [611, 506] on textarea "Location of Work to be Completed: 1809-204 Resident Information has been update…" at bounding box center [784, 477] width 614 height 93
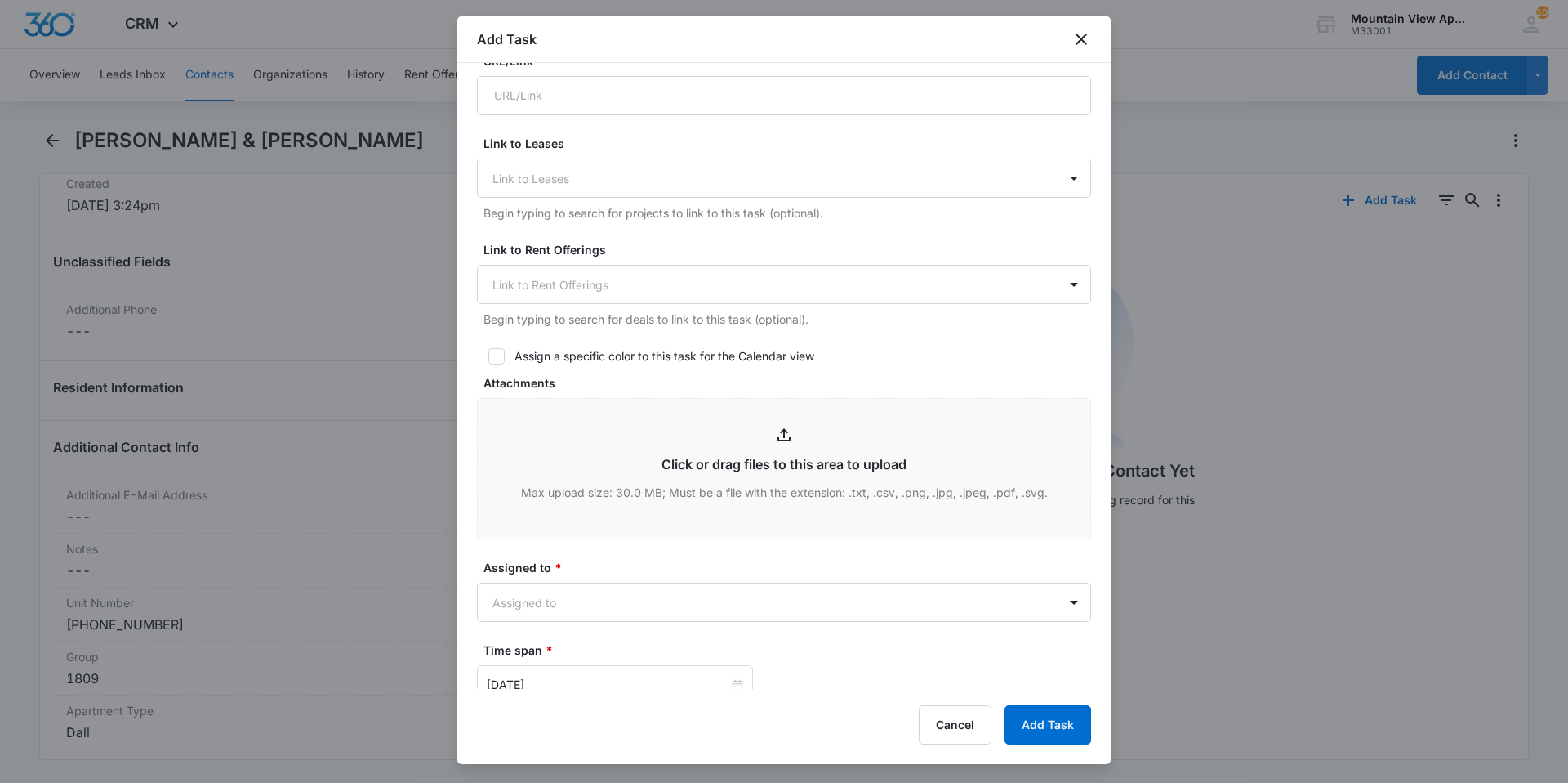
scroll to position [653, 0]
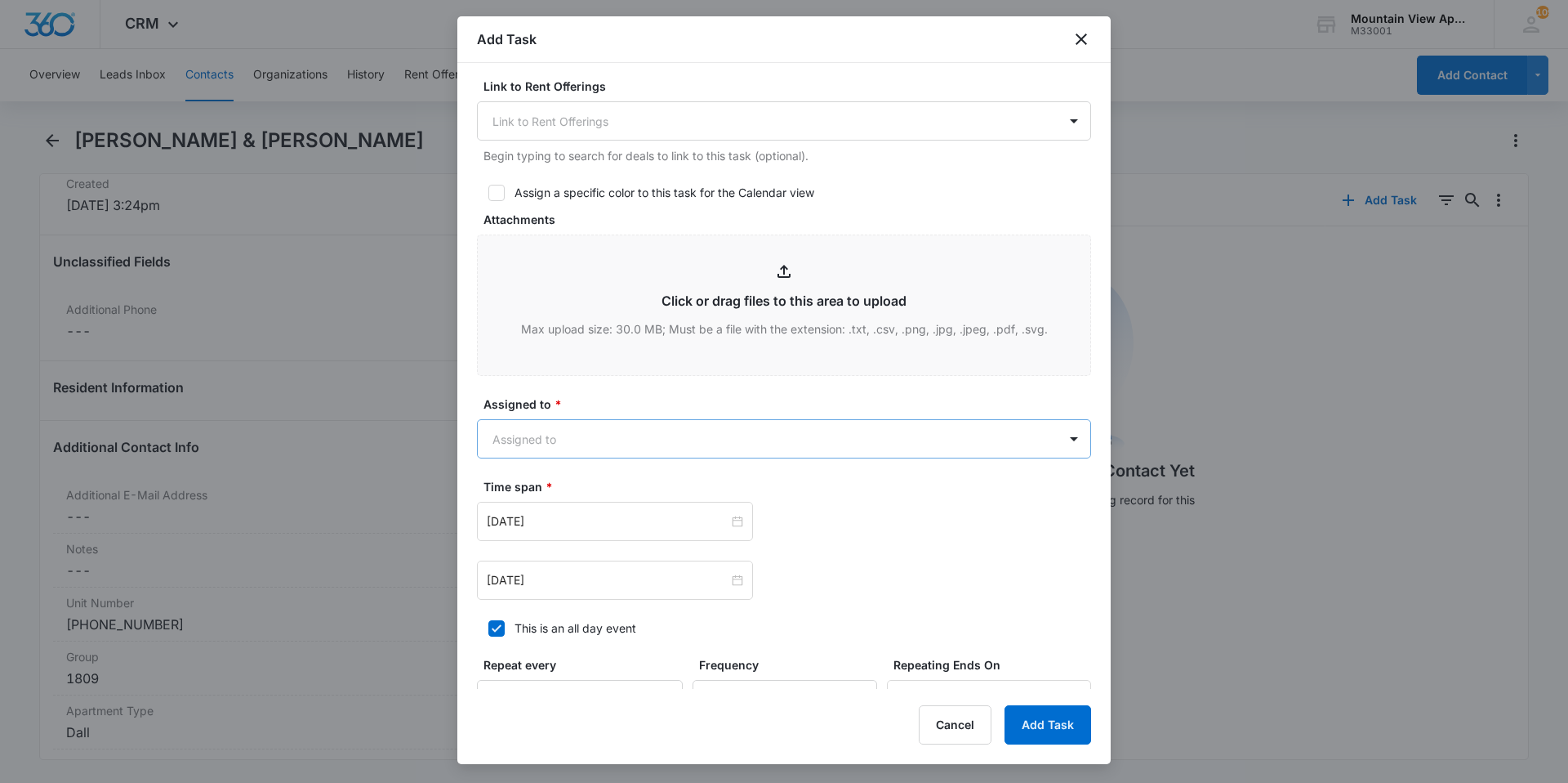
type textarea "Location of Work to be Completed: 1809-204 Resident Information has been update…"
click at [740, 442] on body "CRM Apps Reputation Websites Forms CRM Email Social Content Ads Intelligence Fi…" at bounding box center [784, 391] width 1568 height 783
type input "mount"
click at [701, 514] on div "Mountain View Maintenance" at bounding box center [778, 527] width 602 height 30
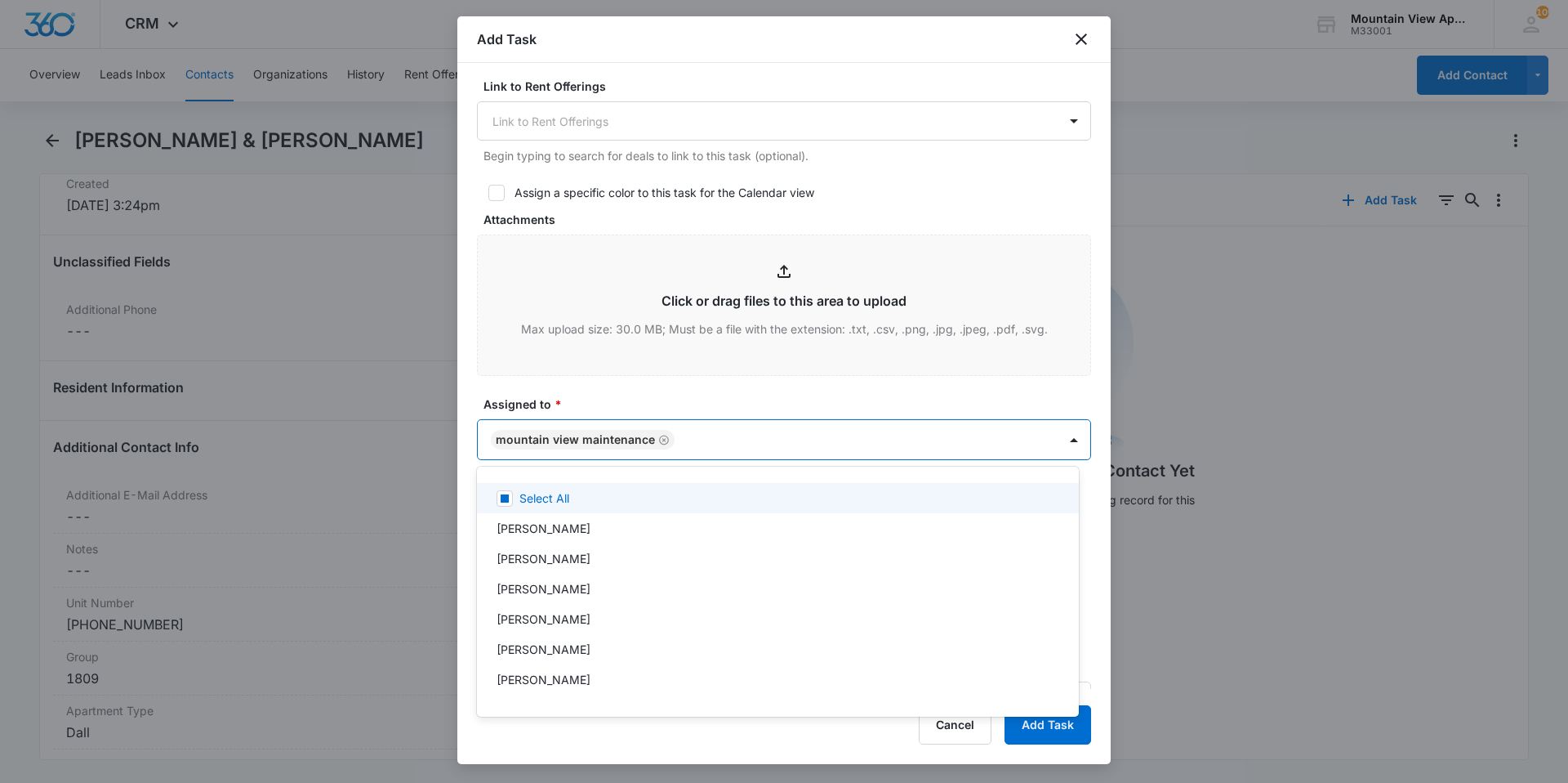
click at [658, 410] on div at bounding box center [784, 391] width 1568 height 783
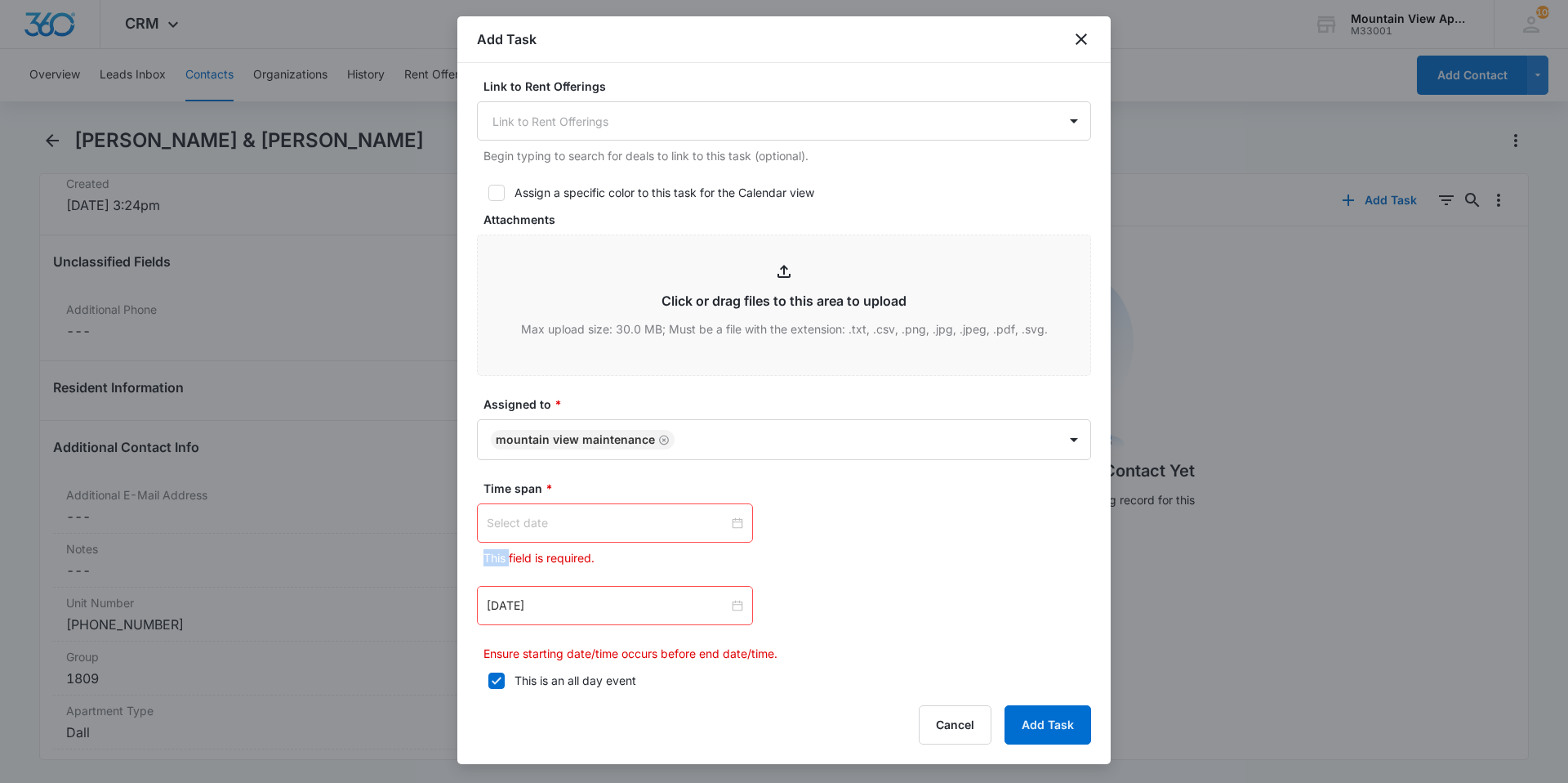
click at [734, 521] on div at bounding box center [614, 522] width 256 height 18
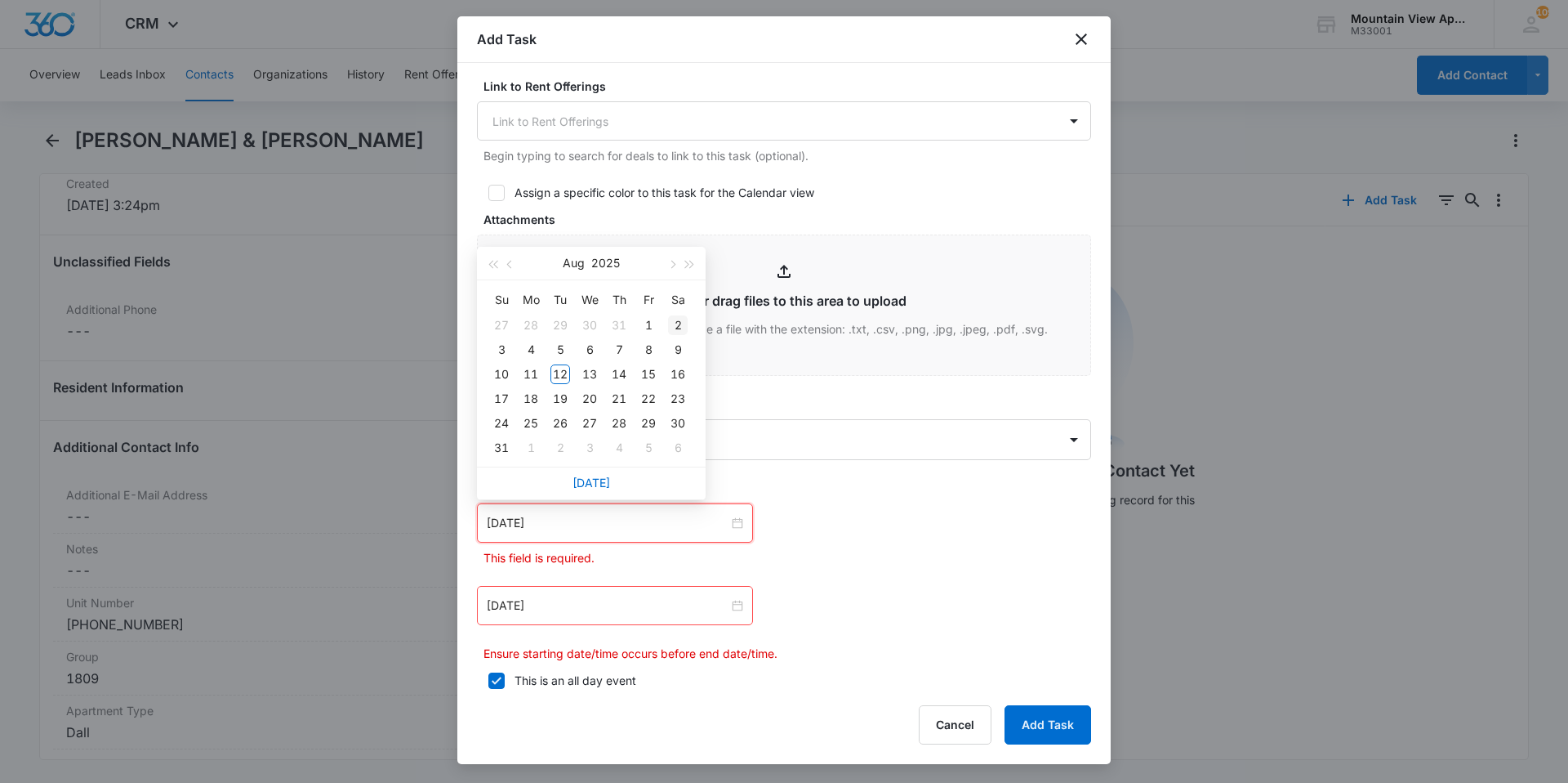
type input "[DATE]"
click at [558, 378] on div "12" at bounding box center [560, 374] width 19 height 19
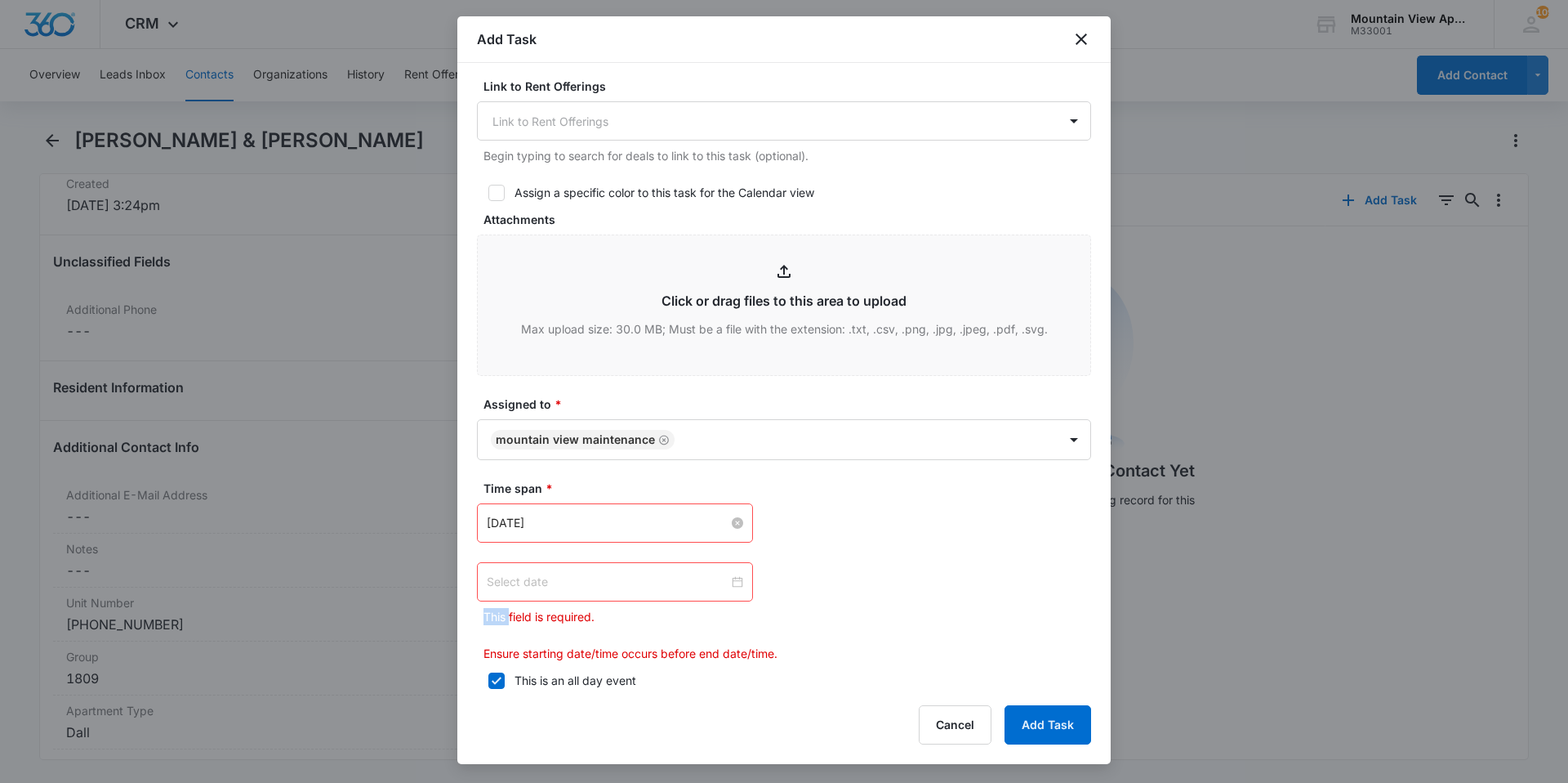
click at [733, 581] on div at bounding box center [614, 582] width 256 height 18
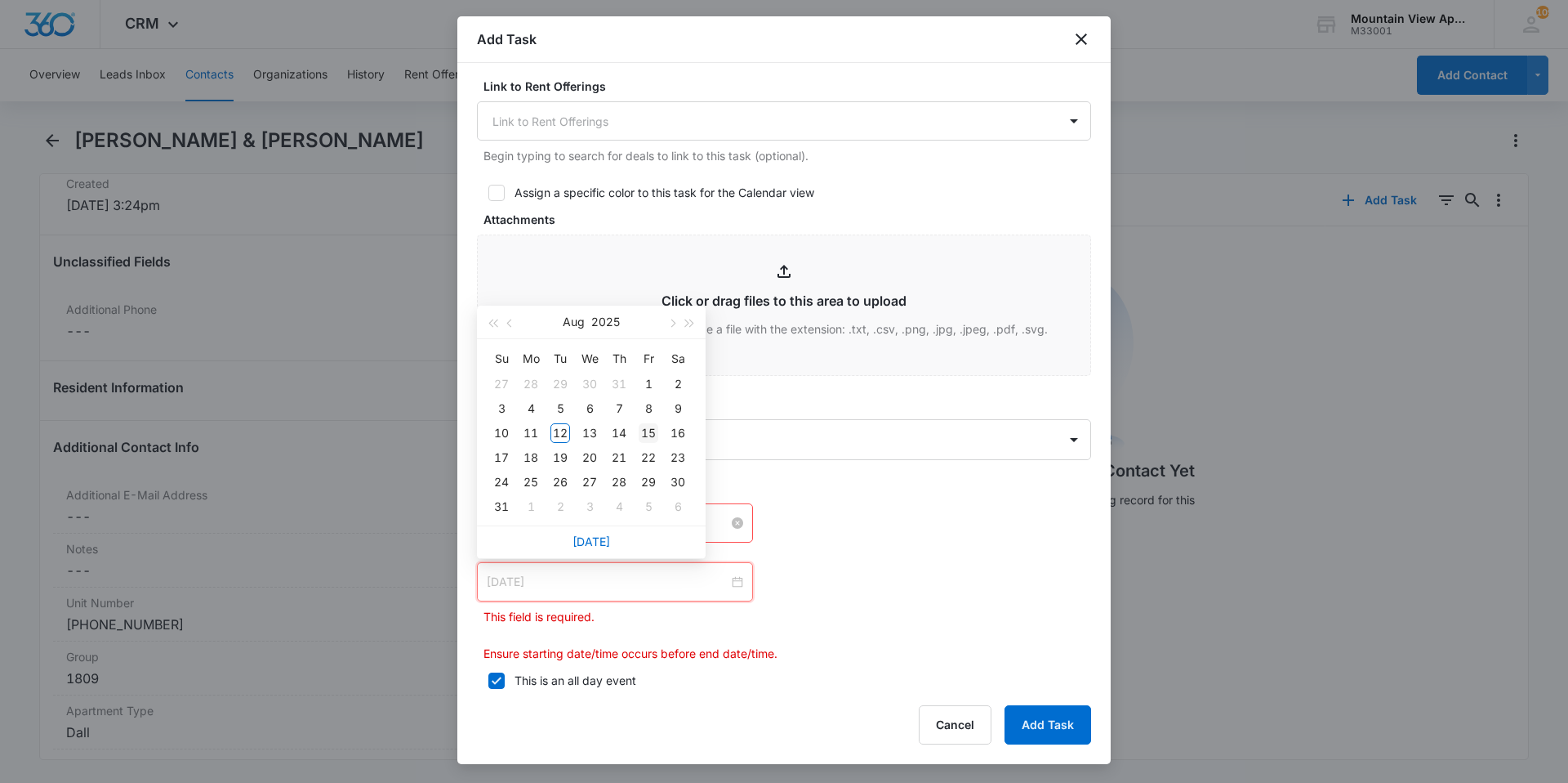
type input "[DATE]"
click at [652, 431] on div "15" at bounding box center [648, 433] width 19 height 19
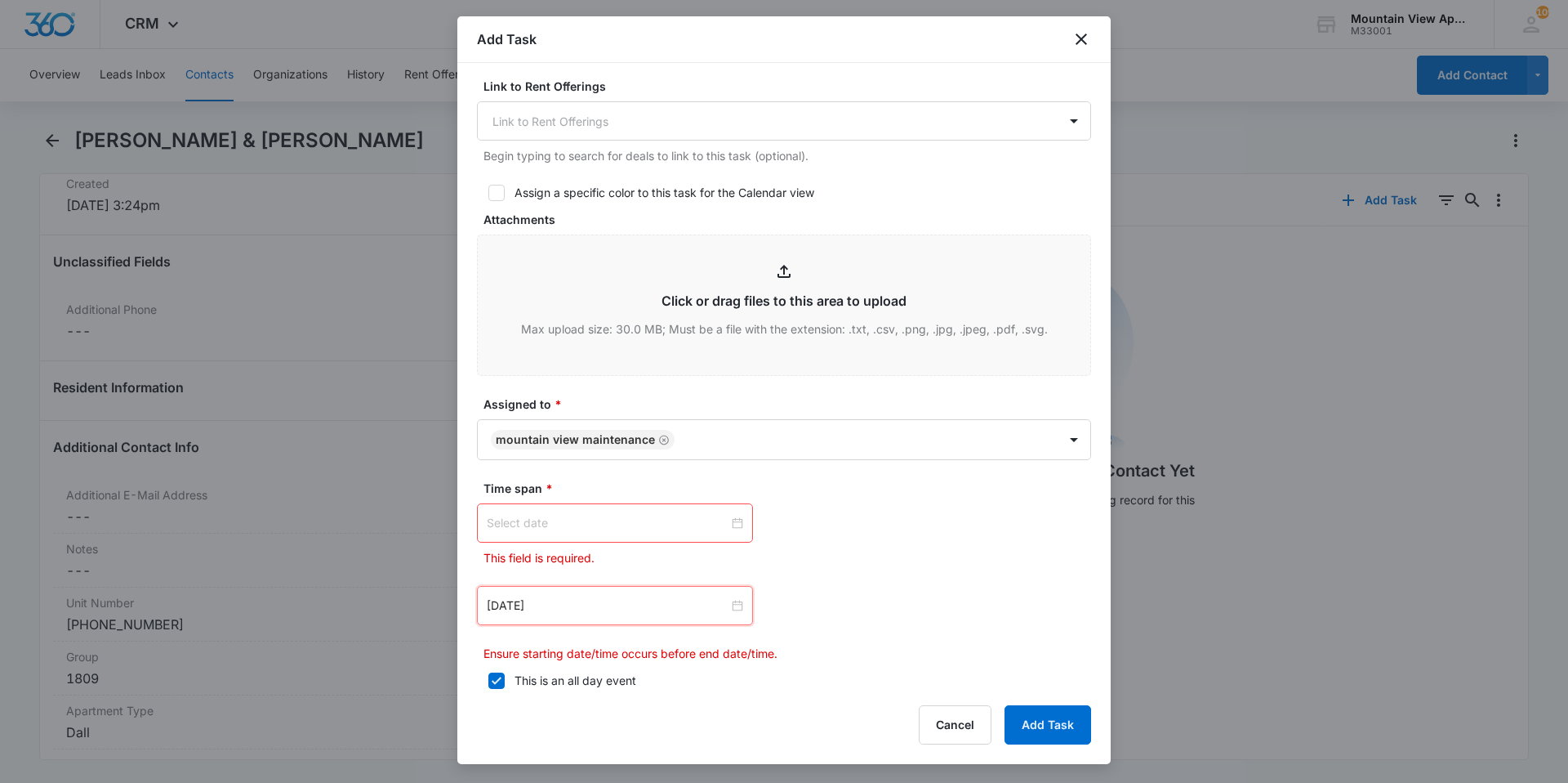
click at [729, 522] on div at bounding box center [614, 522] width 256 height 18
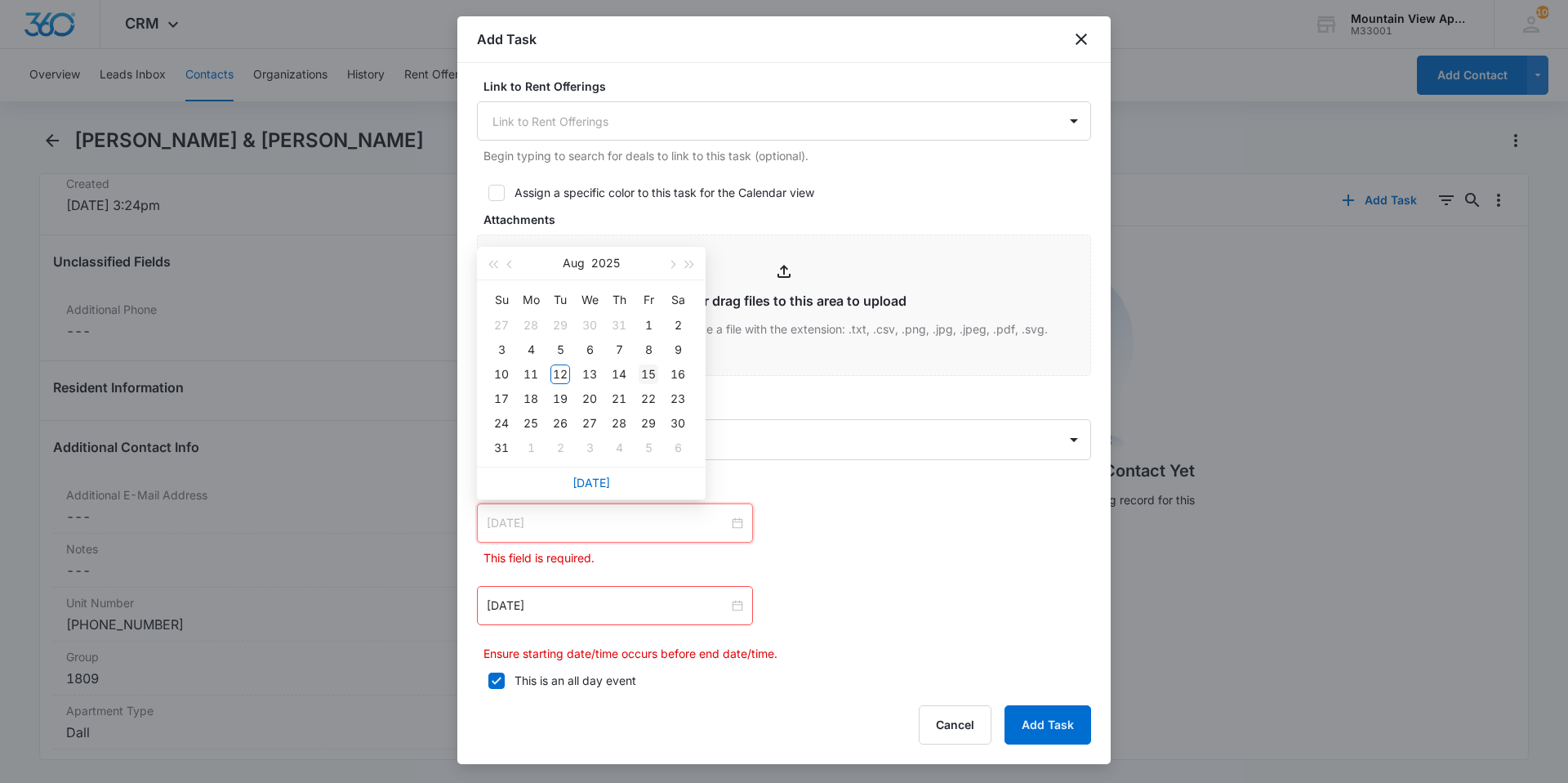
click at [646, 378] on div "15" at bounding box center [648, 374] width 19 height 19
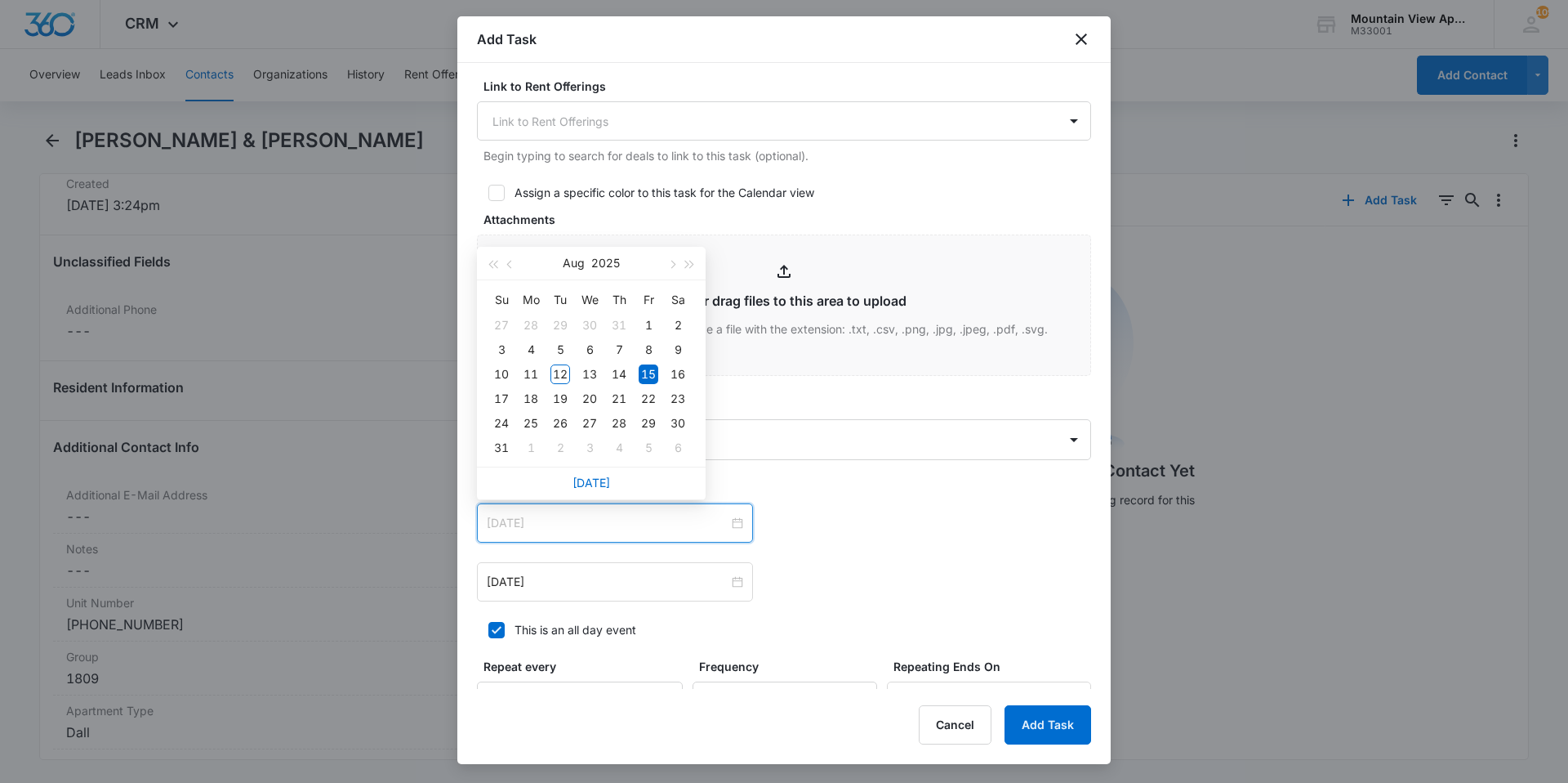
type input "[DATE]"
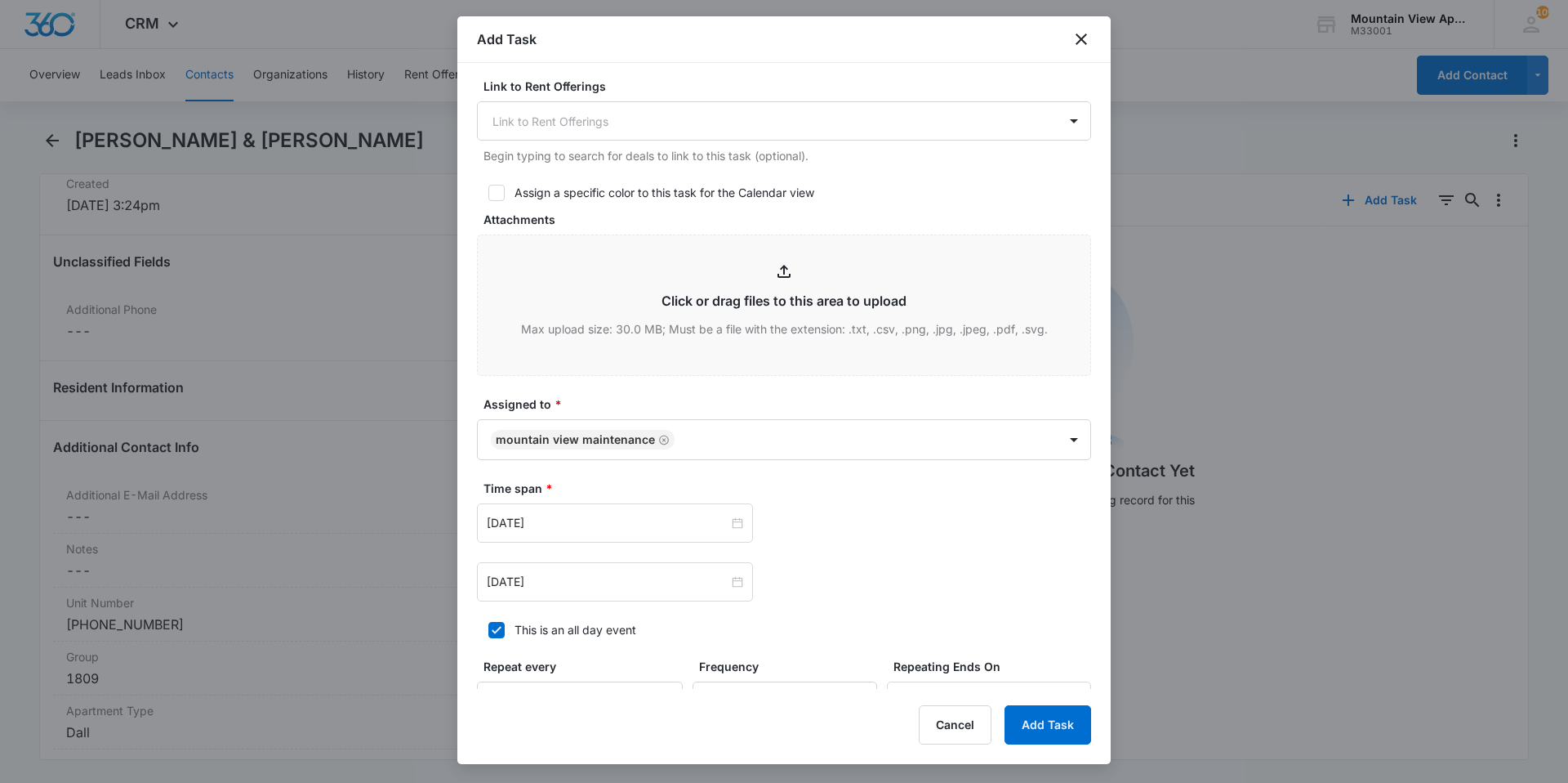
click at [931, 568] on div "[DATE] [DATE] Su Mo Tu We Th Fr Sa 27 28 29 30 31 1 2 3 4 5 6 7 8 9 10 11 12 13…" at bounding box center [784, 582] width 614 height 39
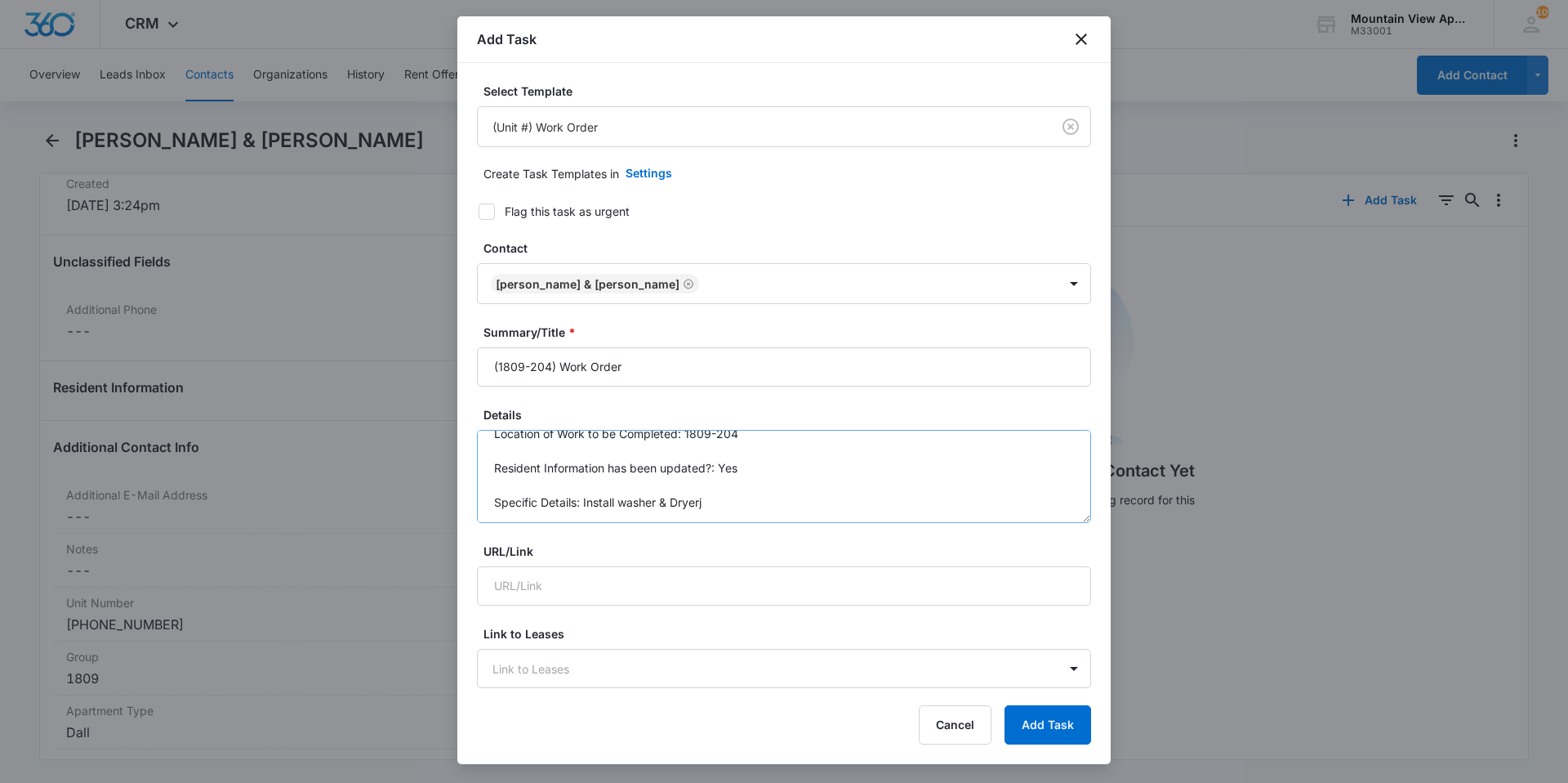
scroll to position [0, 0]
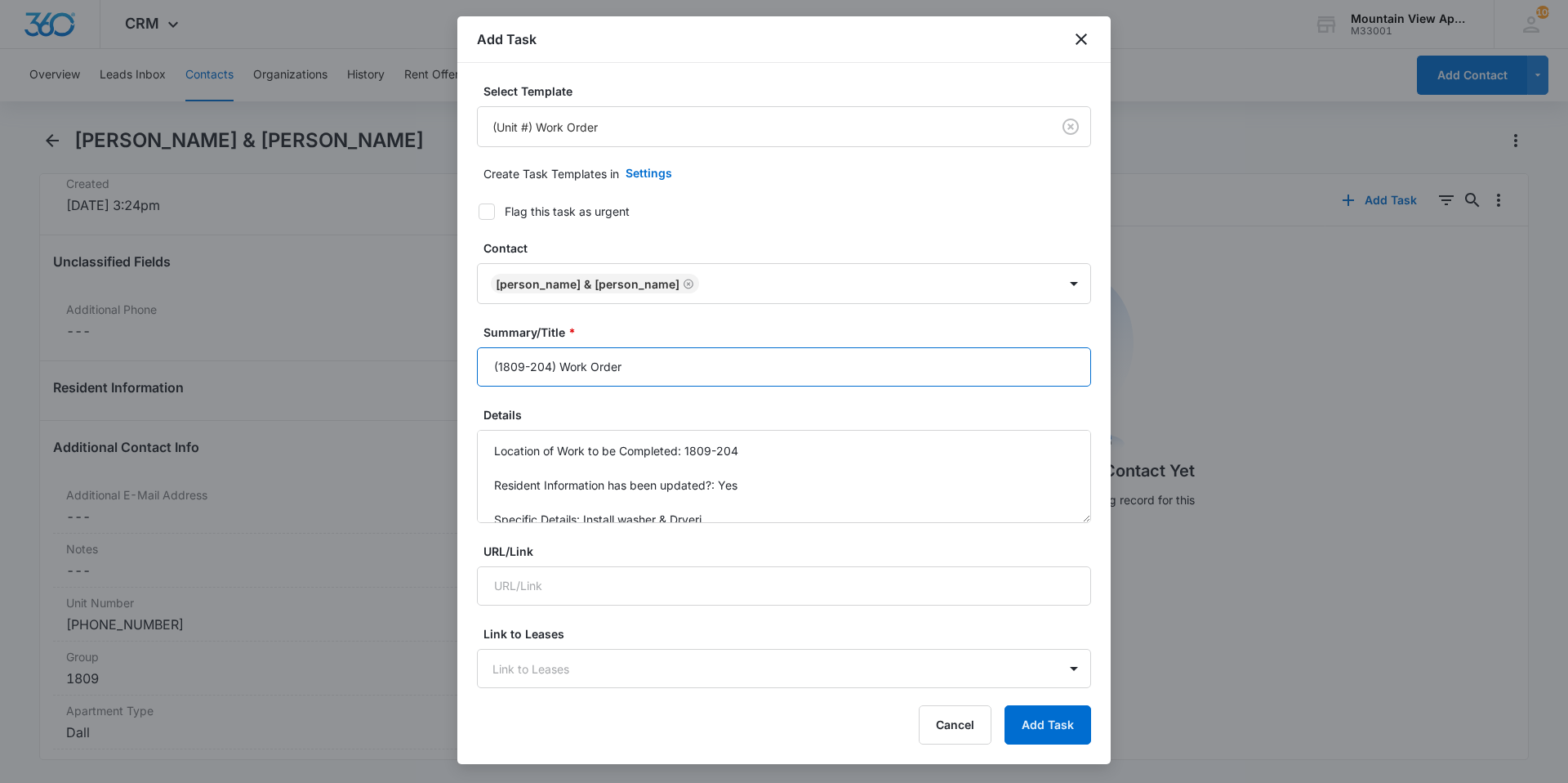
click at [636, 365] on input "(1809-204) Work Order" at bounding box center [784, 367] width 614 height 39
type input "(1809-204) Work Order Install W/D [DATE]"
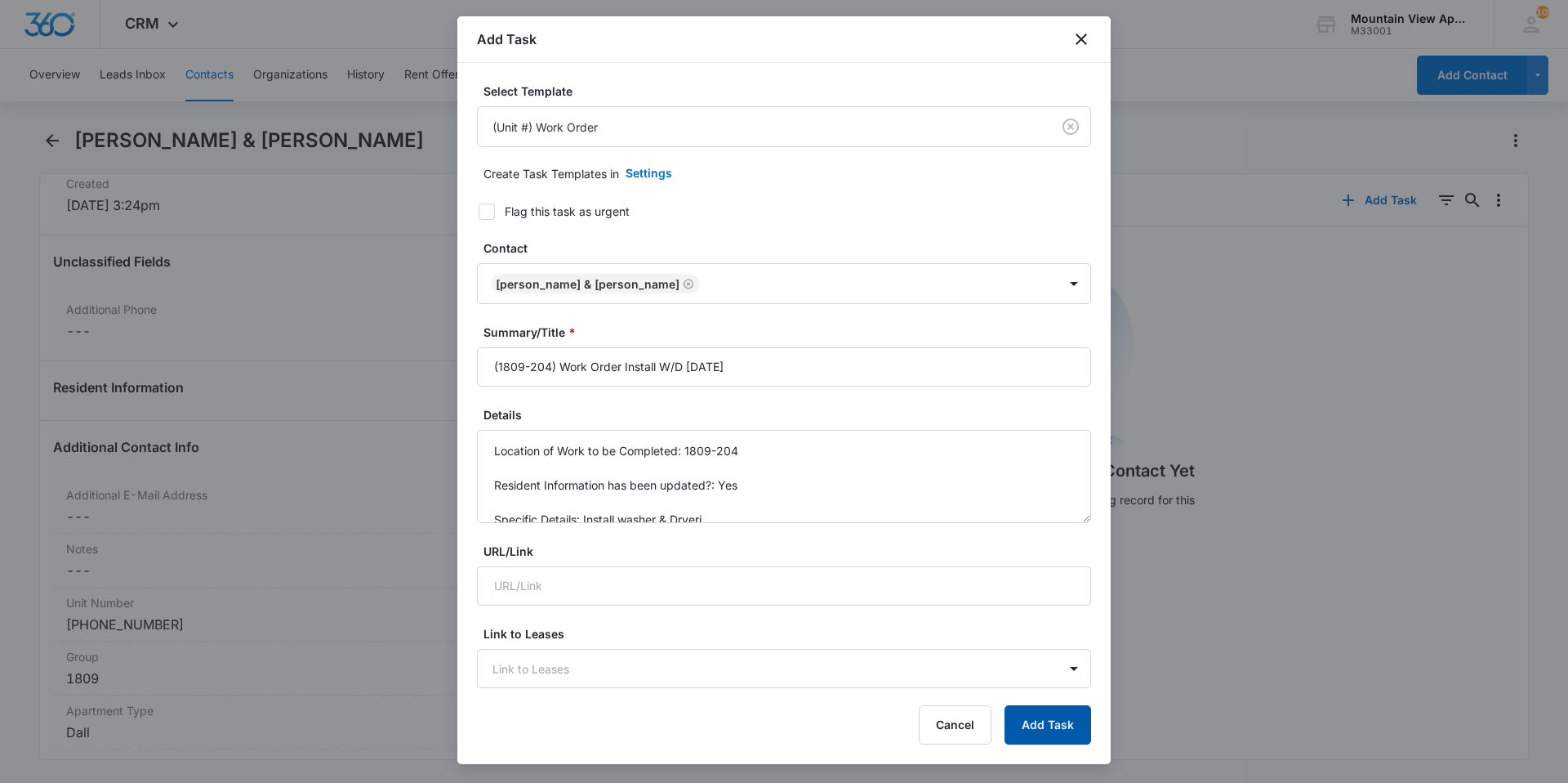
click at [1059, 725] on button "Add Task" at bounding box center [1048, 725] width 86 height 39
